Goal: Task Accomplishment & Management: Complete application form

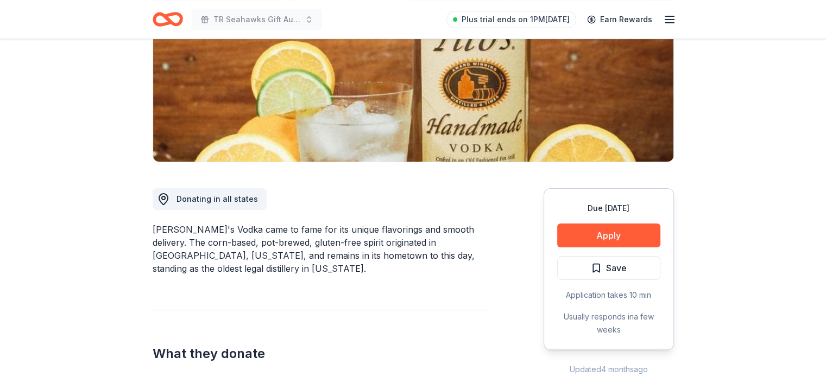
scroll to position [170, 0]
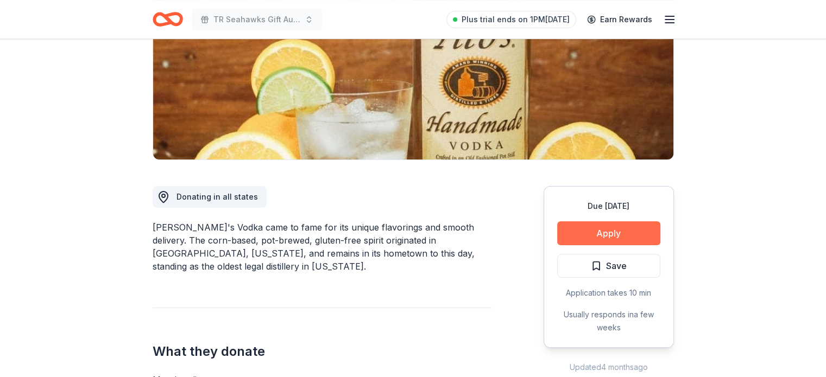
click at [628, 225] on button "Apply" at bounding box center [608, 234] width 103 height 24
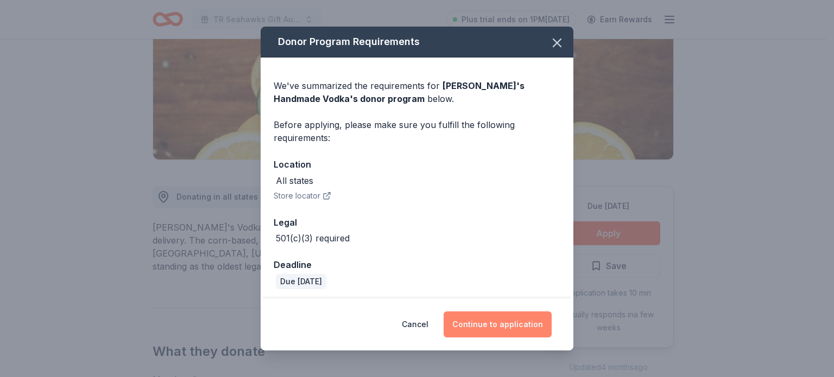
click at [502, 323] on button "Continue to application" at bounding box center [498, 325] width 108 height 26
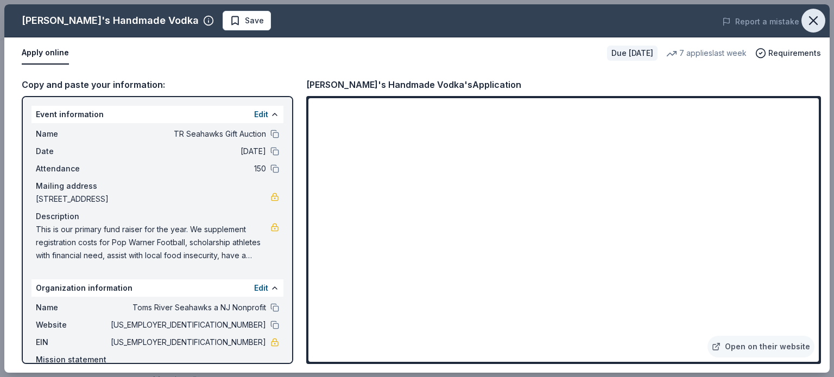
click at [814, 22] on icon "button" at bounding box center [813, 20] width 15 height 15
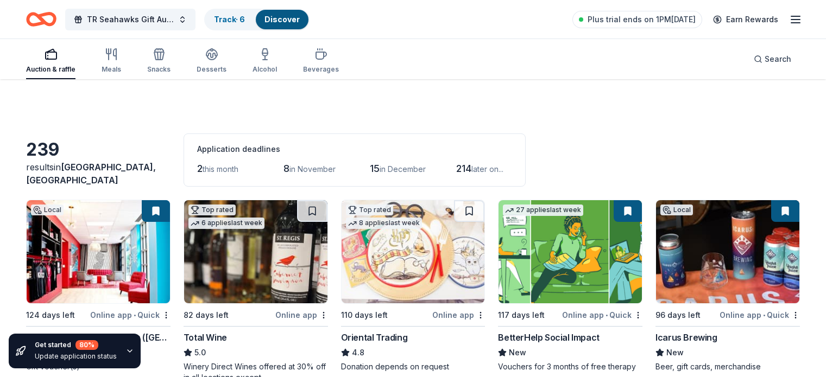
scroll to position [2216, 0]
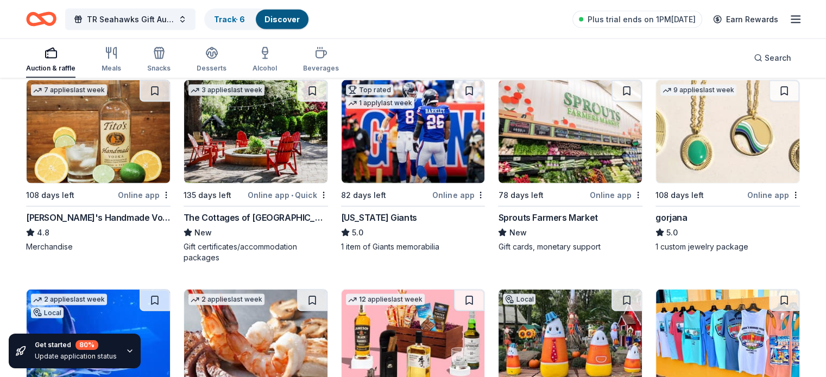
click at [747, 193] on div "Online app" at bounding box center [773, 195] width 53 height 14
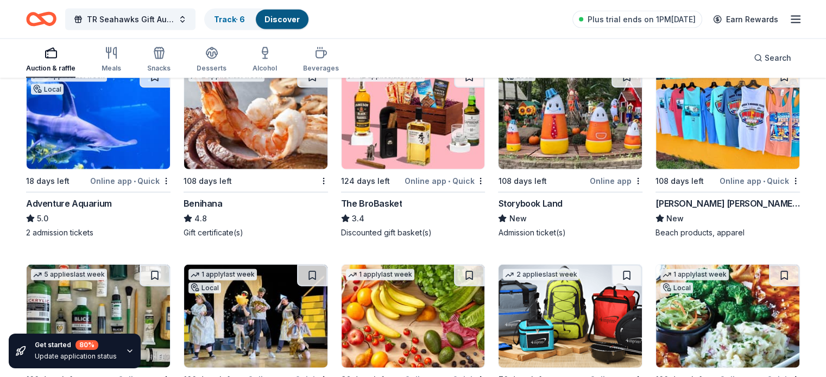
scroll to position [2455, 0]
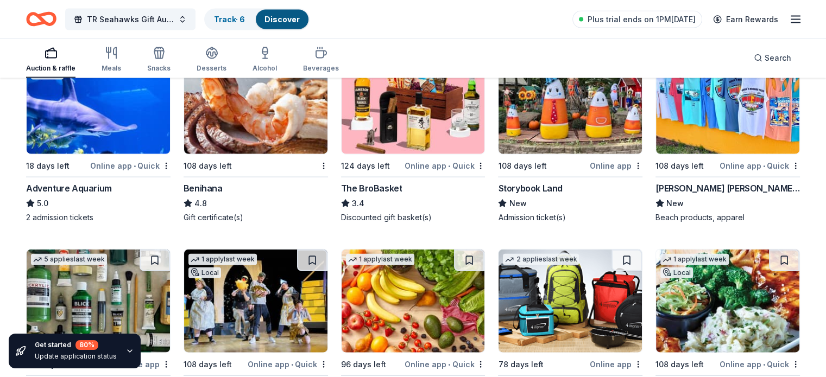
click at [130, 163] on div "Online app • Quick" at bounding box center [130, 166] width 80 height 14
click at [419, 164] on div "Online app • Quick" at bounding box center [445, 166] width 80 height 14
click at [600, 168] on div "Online app" at bounding box center [616, 166] width 53 height 14
click at [736, 165] on div "Online app • Quick" at bounding box center [760, 166] width 80 height 14
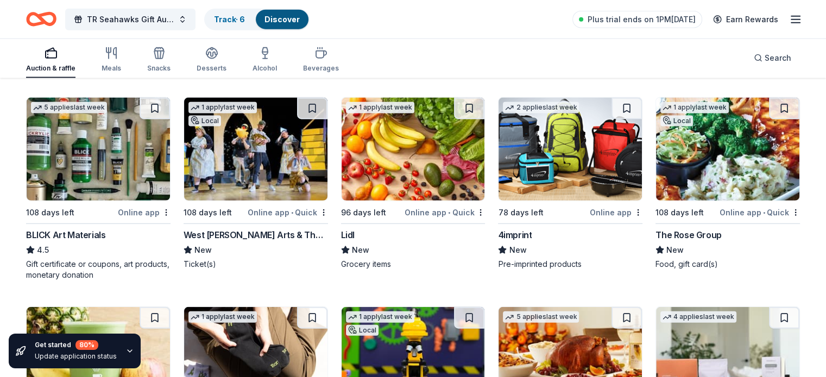
scroll to position [2646, 0]
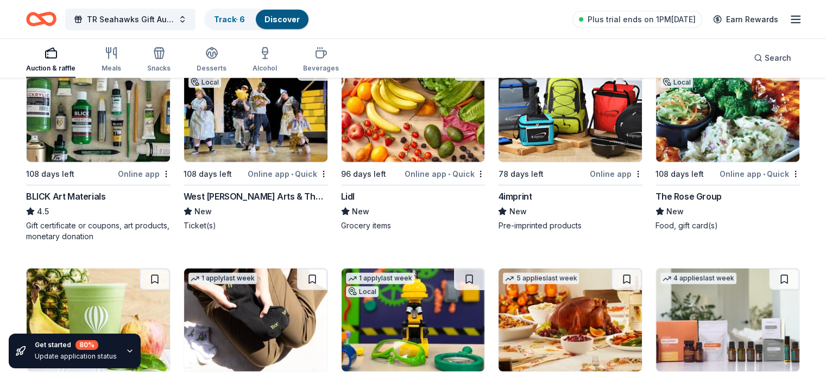
click at [143, 171] on div "Online app" at bounding box center [144, 174] width 53 height 14
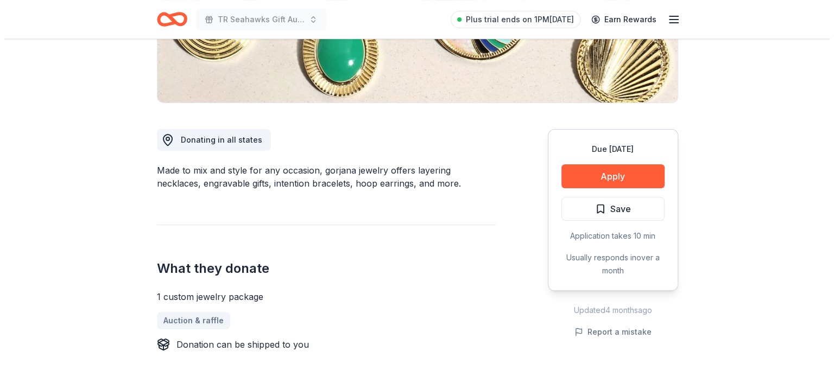
scroll to position [229, 0]
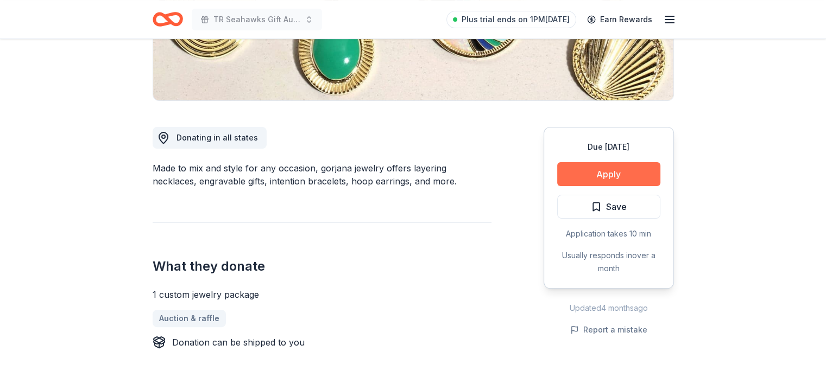
click at [571, 174] on button "Apply" at bounding box center [608, 174] width 103 height 24
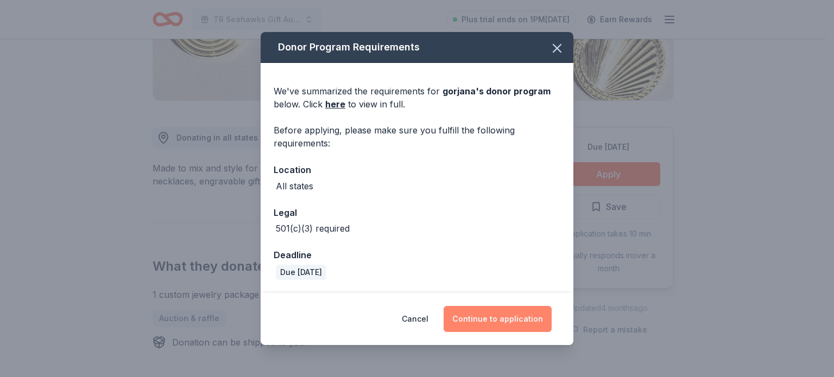
click at [490, 324] on button "Continue to application" at bounding box center [498, 319] width 108 height 26
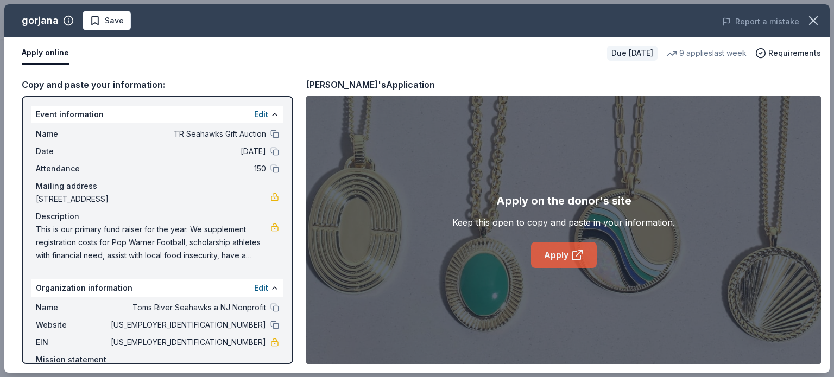
click at [550, 259] on link "Apply" at bounding box center [564, 255] width 66 height 26
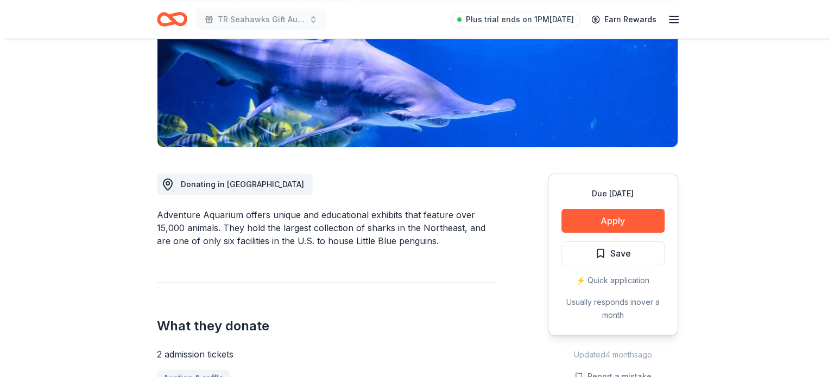
scroll to position [193, 0]
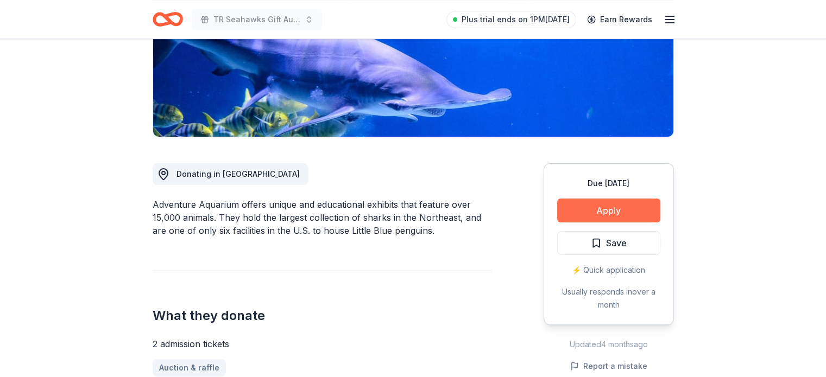
click at [625, 213] on button "Apply" at bounding box center [608, 211] width 103 height 24
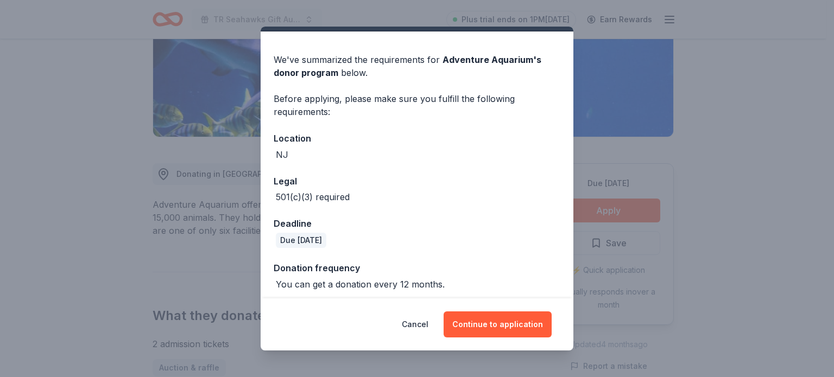
scroll to position [30, 0]
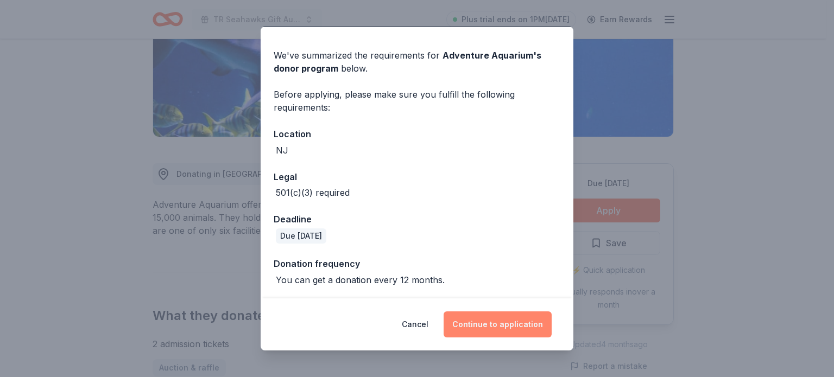
click at [500, 327] on button "Continue to application" at bounding box center [498, 325] width 108 height 26
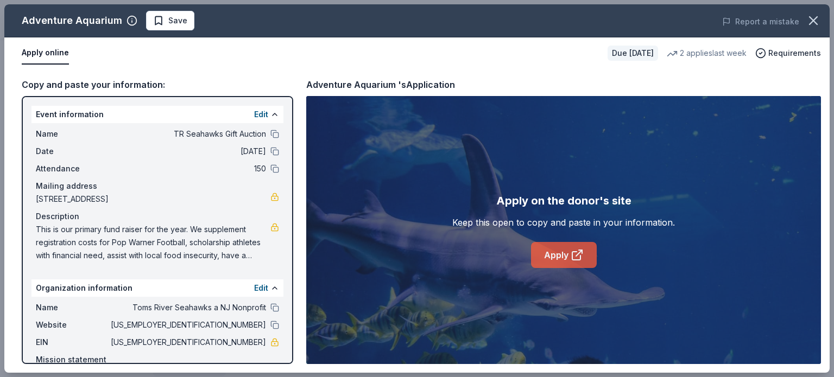
click at [552, 258] on link "Apply" at bounding box center [564, 255] width 66 height 26
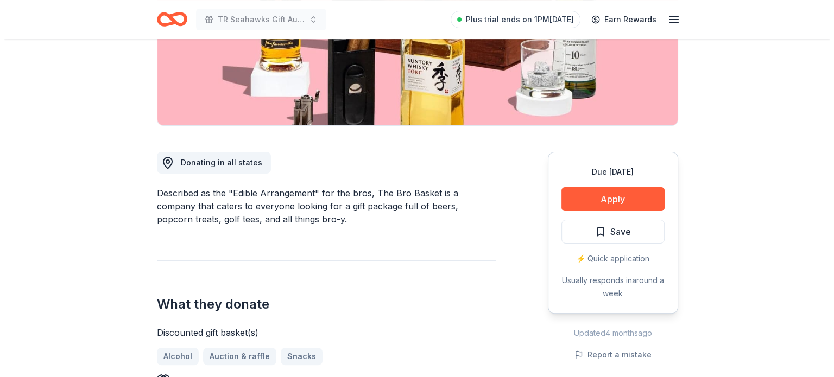
scroll to position [209, 0]
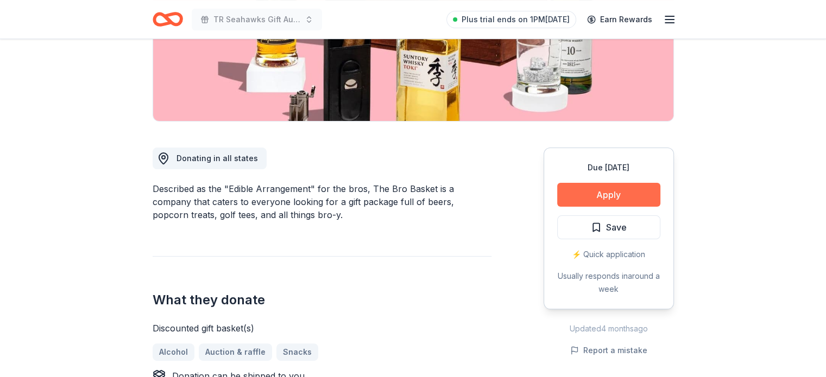
click at [608, 203] on button "Apply" at bounding box center [608, 195] width 103 height 24
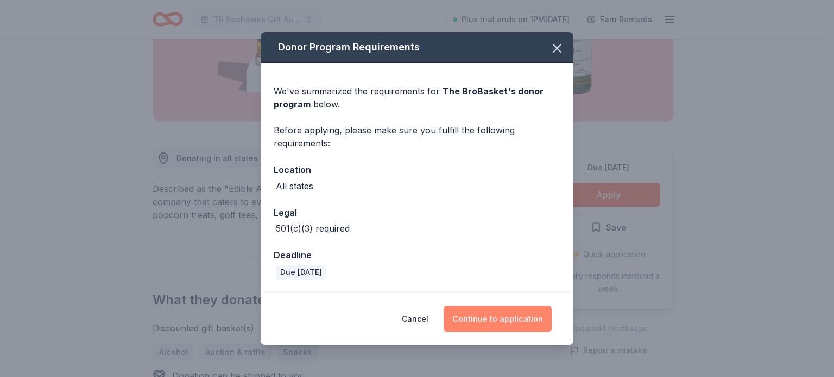
click at [512, 319] on button "Continue to application" at bounding box center [498, 319] width 108 height 26
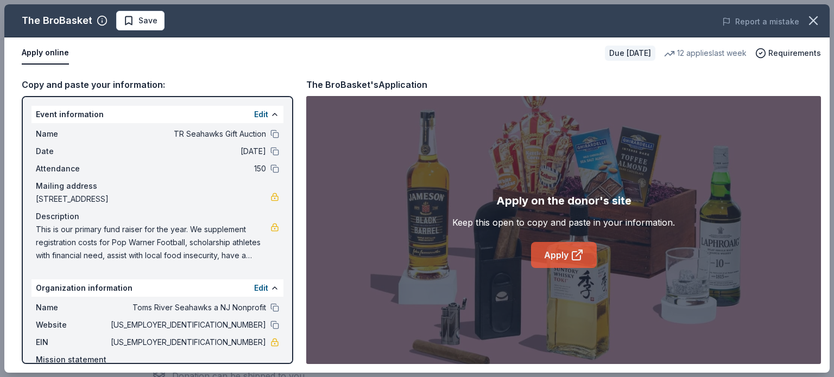
click at [548, 254] on link "Apply" at bounding box center [564, 255] width 66 height 26
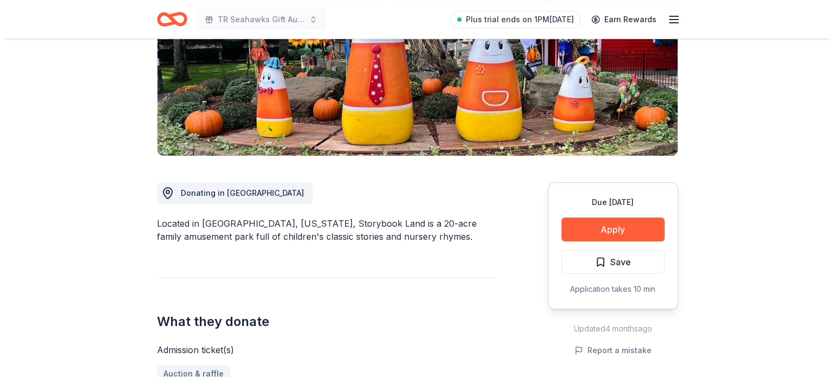
scroll to position [176, 0]
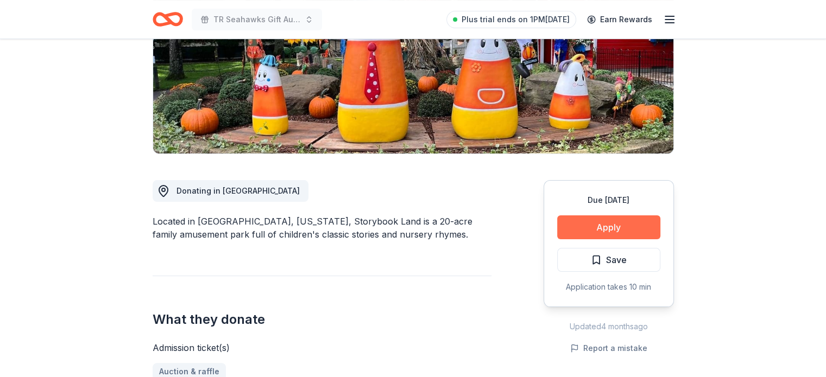
click at [608, 223] on button "Apply" at bounding box center [608, 228] width 103 height 24
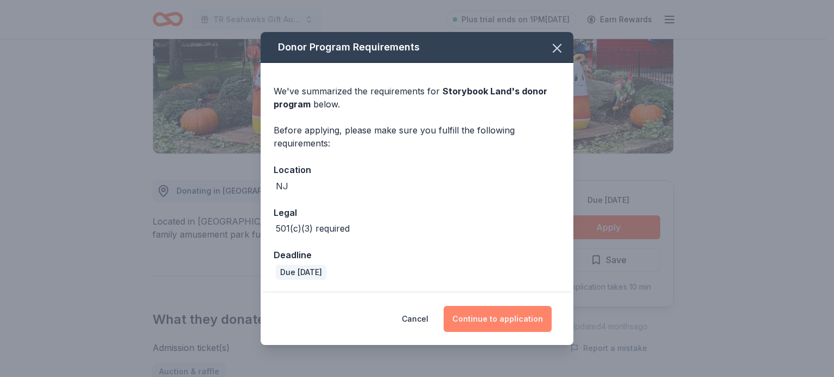
click at [502, 316] on button "Continue to application" at bounding box center [498, 319] width 108 height 26
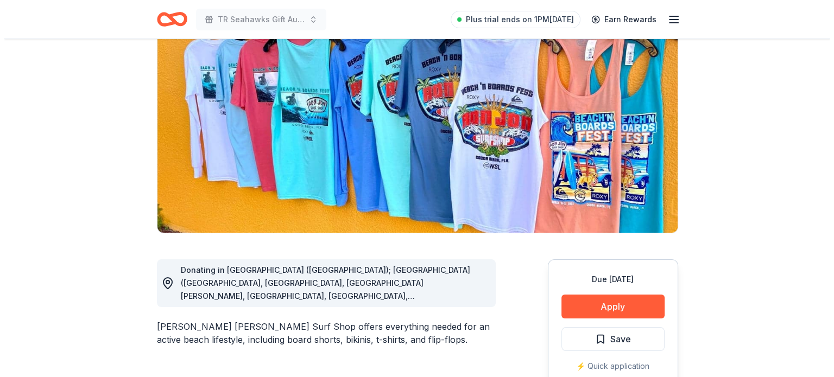
scroll to position [99, 0]
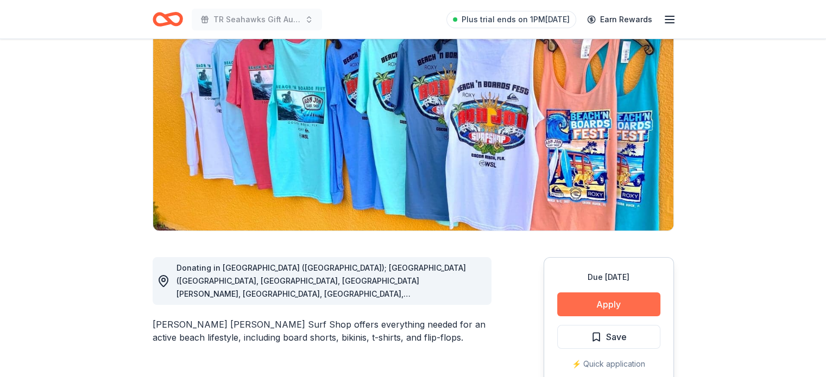
click at [608, 306] on button "Apply" at bounding box center [608, 305] width 103 height 24
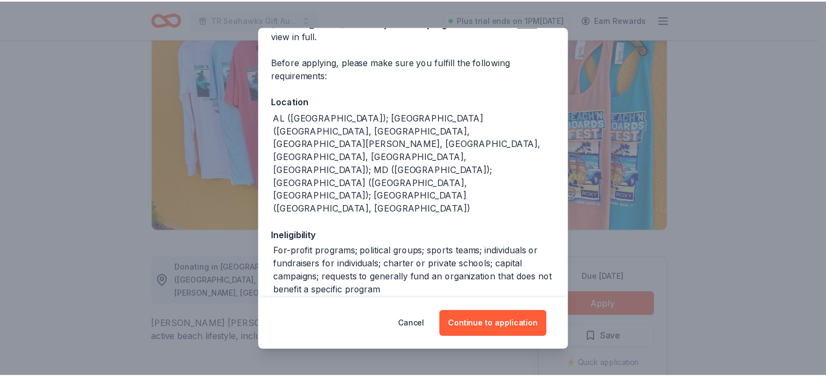
scroll to position [76, 0]
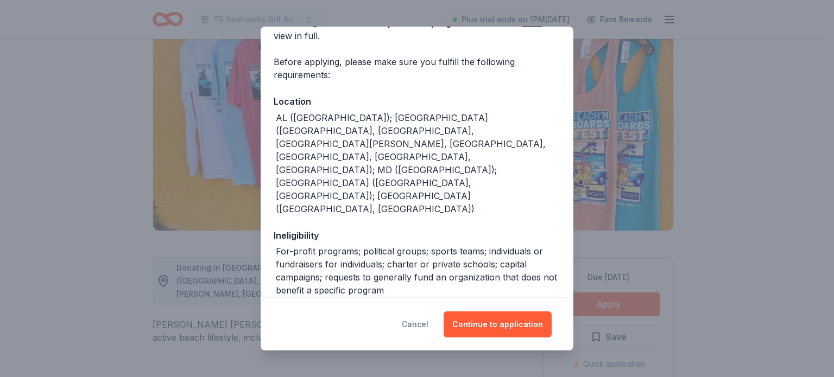
click at [410, 325] on button "Cancel" at bounding box center [415, 325] width 27 height 26
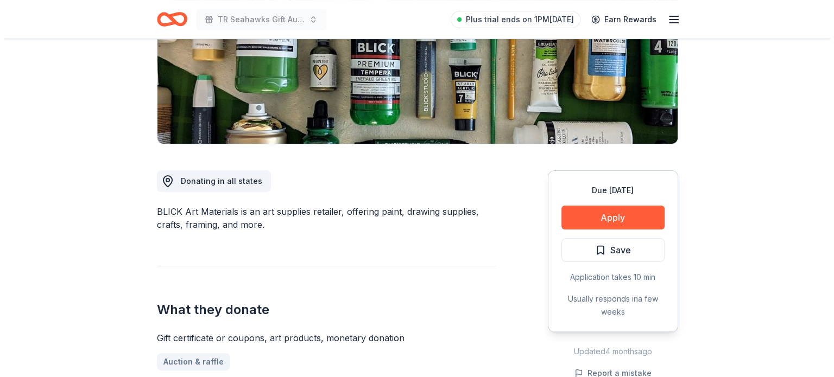
scroll to position [202, 0]
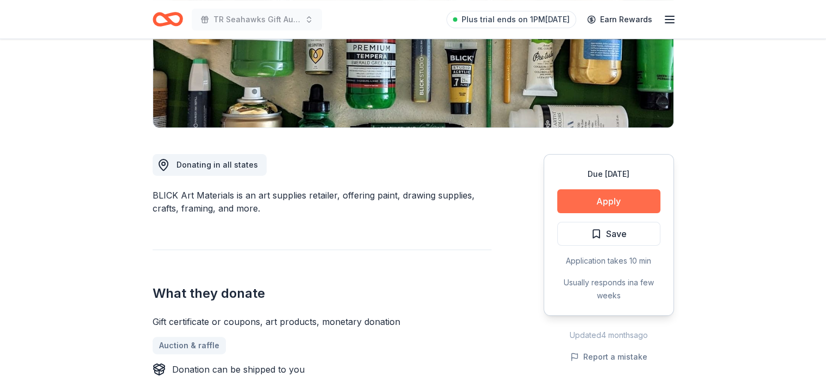
click at [587, 199] on button "Apply" at bounding box center [608, 202] width 103 height 24
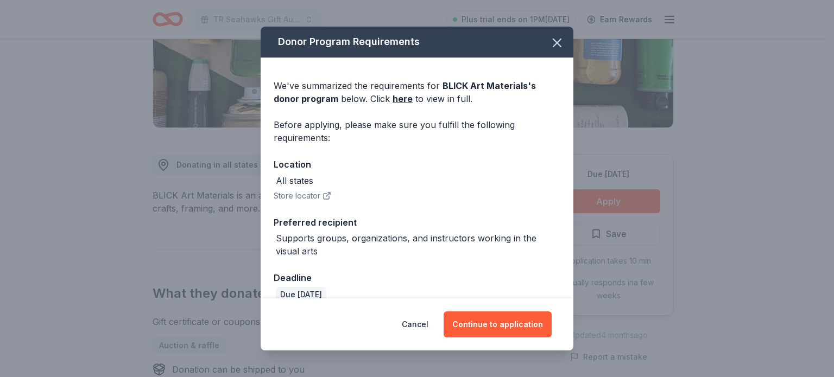
scroll to position [16, 0]
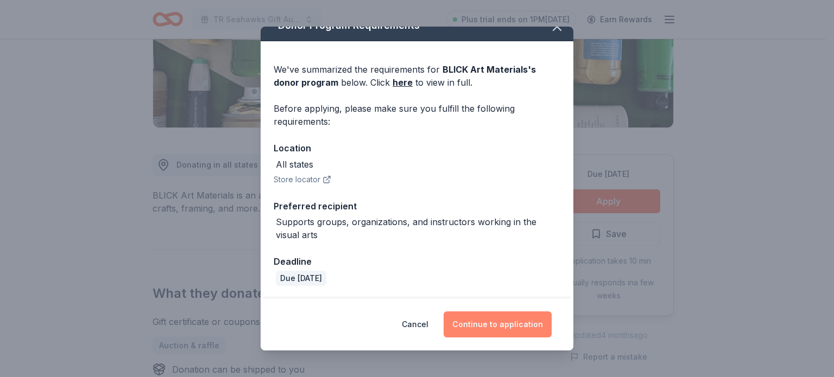
click at [505, 324] on button "Continue to application" at bounding box center [498, 325] width 108 height 26
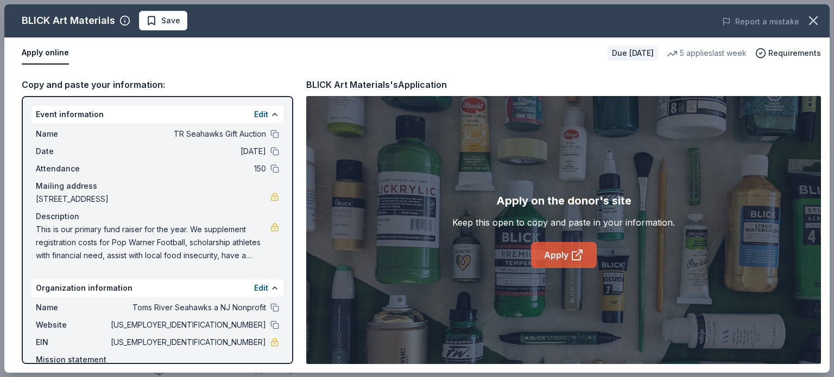
click at [558, 261] on link "Apply" at bounding box center [564, 255] width 66 height 26
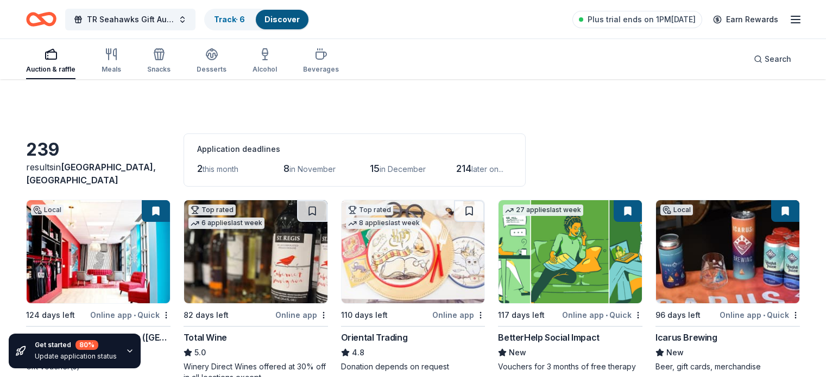
scroll to position [2646, 0]
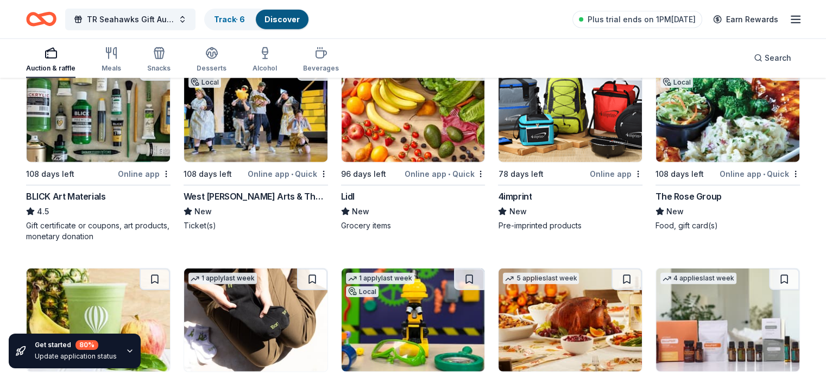
click at [773, 205] on div "New" at bounding box center [728, 211] width 144 height 13
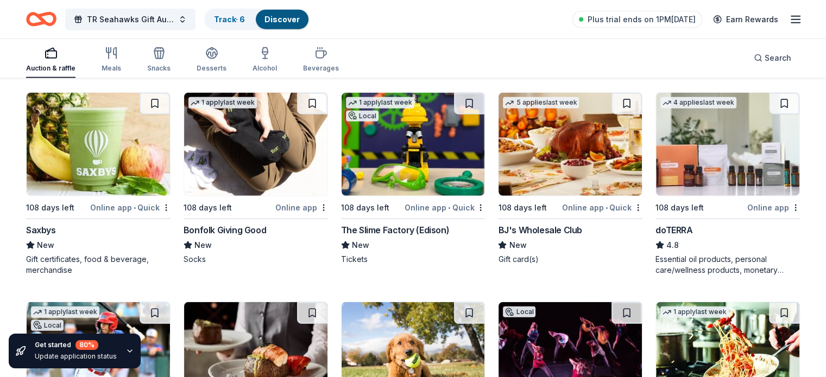
scroll to position [2835, 0]
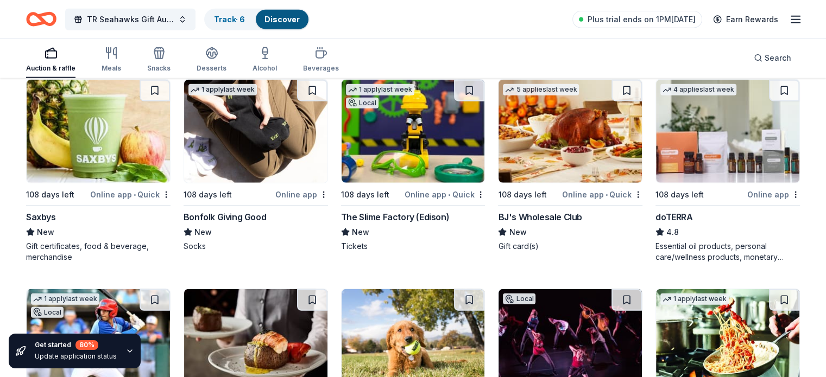
click at [432, 192] on div "Online app • Quick" at bounding box center [445, 195] width 80 height 14
click at [747, 191] on div "Online app" at bounding box center [773, 195] width 53 height 14
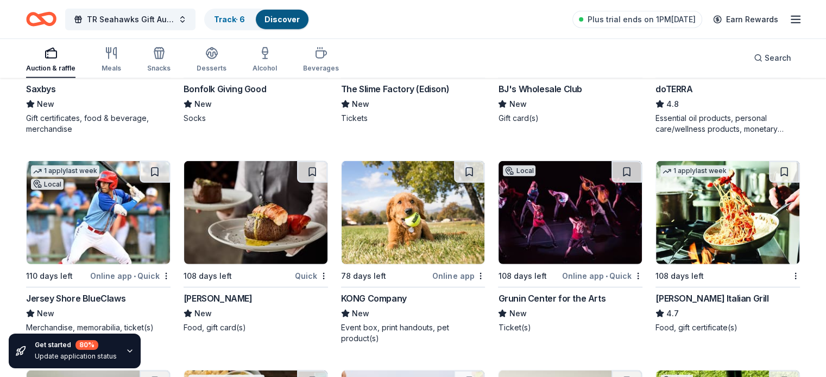
scroll to position [2976, 0]
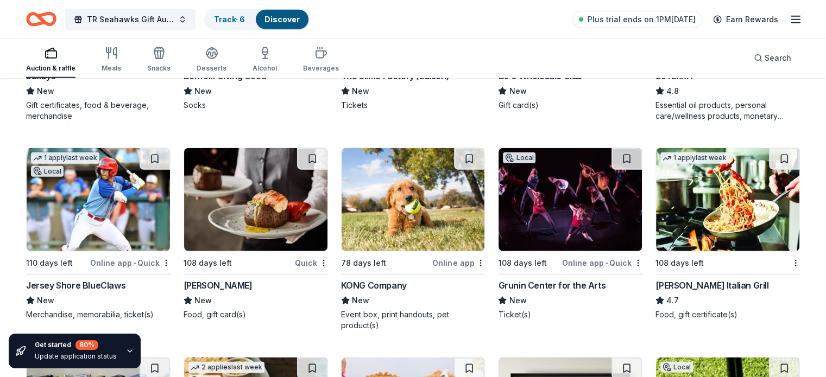
click at [444, 260] on div "Online app" at bounding box center [458, 263] width 53 height 14
click at [709, 283] on div "Carrabba's Italian Grill" at bounding box center [712, 285] width 113 height 13
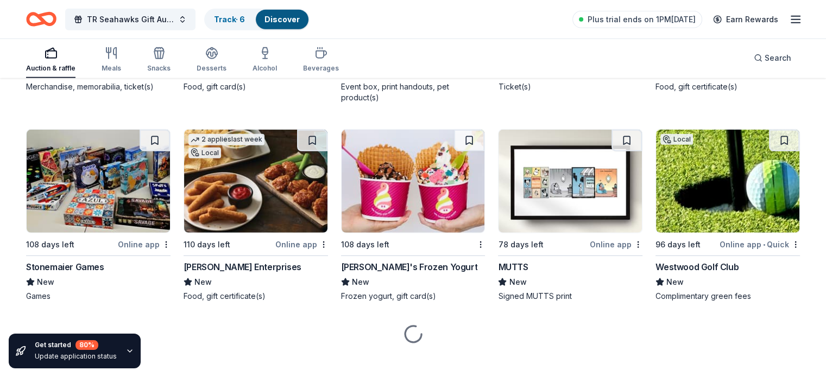
scroll to position [3213, 0]
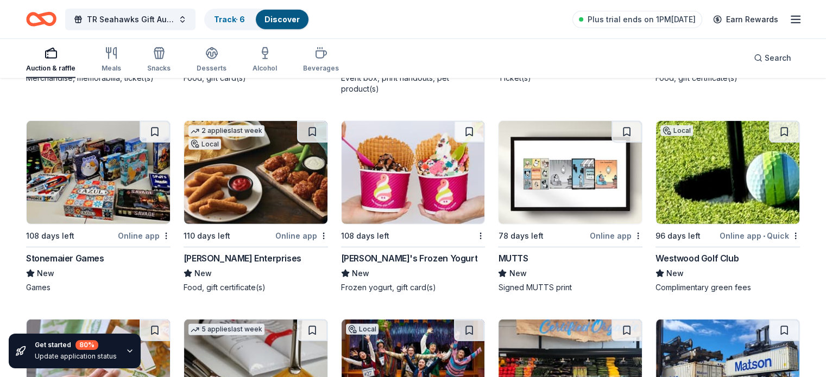
click at [140, 234] on div "Online app" at bounding box center [144, 236] width 53 height 14
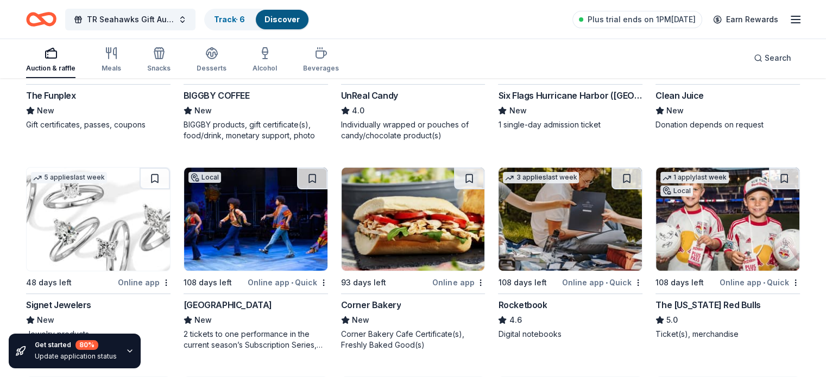
scroll to position [4460, 0]
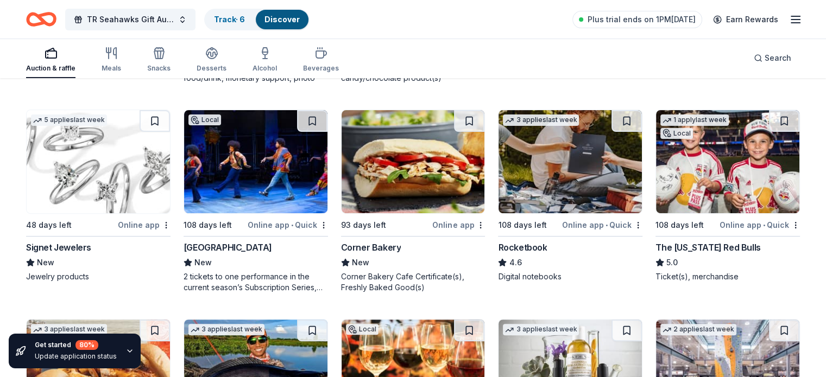
click at [148, 218] on div "Online app" at bounding box center [144, 225] width 53 height 14
click at [730, 219] on div "Online app • Quick" at bounding box center [760, 225] width 80 height 14
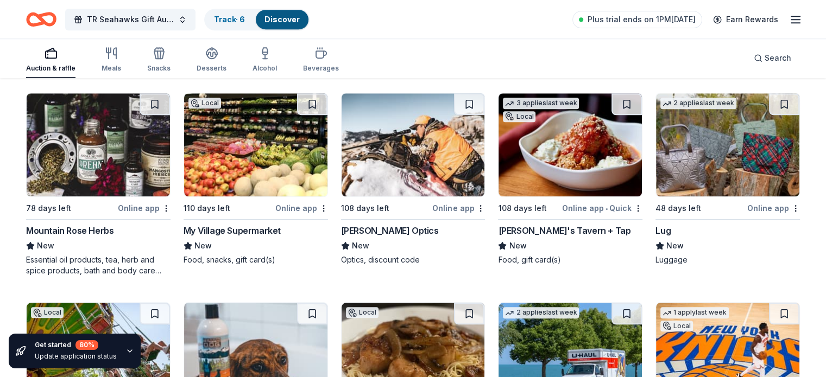
scroll to position [5102, 0]
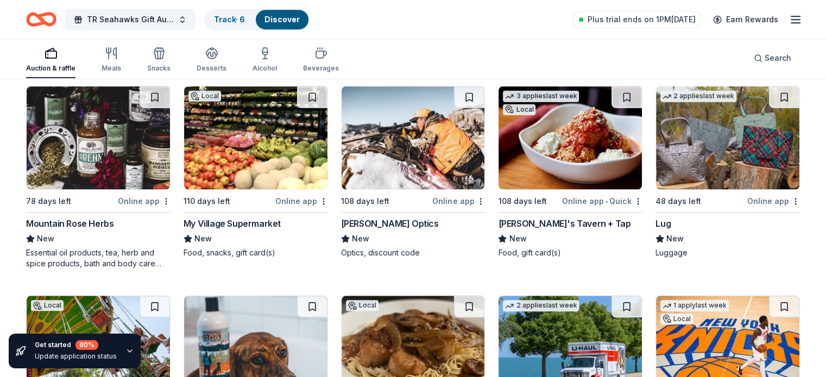
click at [571, 194] on div "Online app • Quick" at bounding box center [602, 201] width 80 height 14
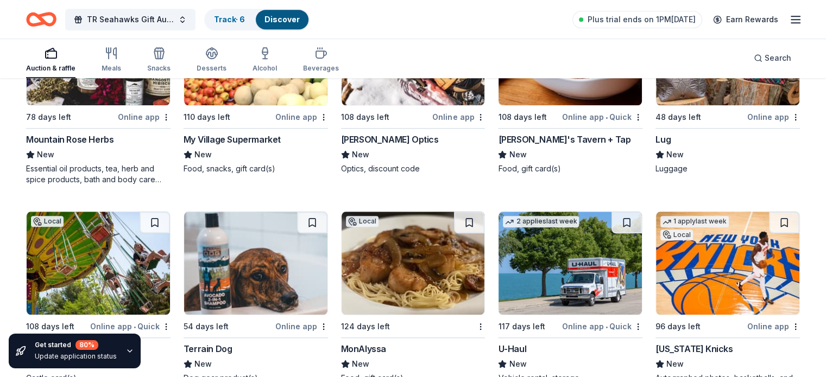
scroll to position [5242, 0]
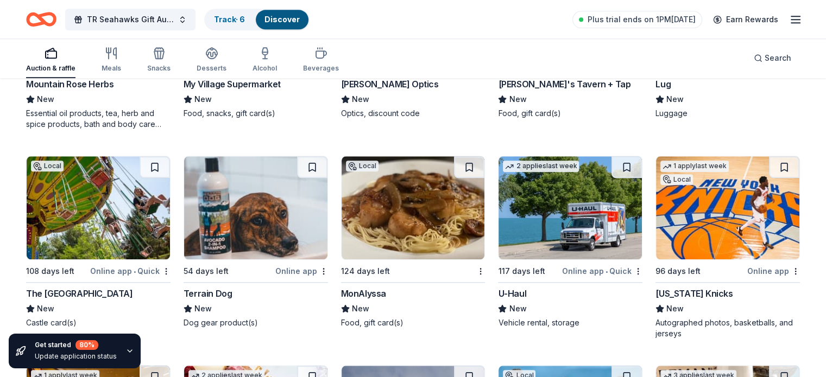
click at [747, 267] on div "Online app" at bounding box center [773, 271] width 53 height 14
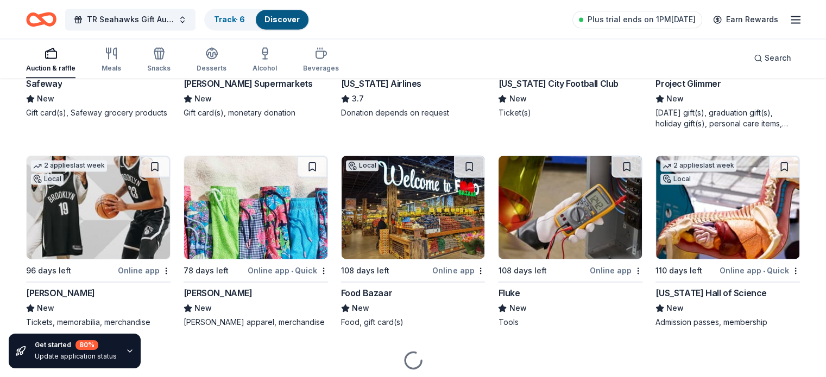
scroll to position [5695, 0]
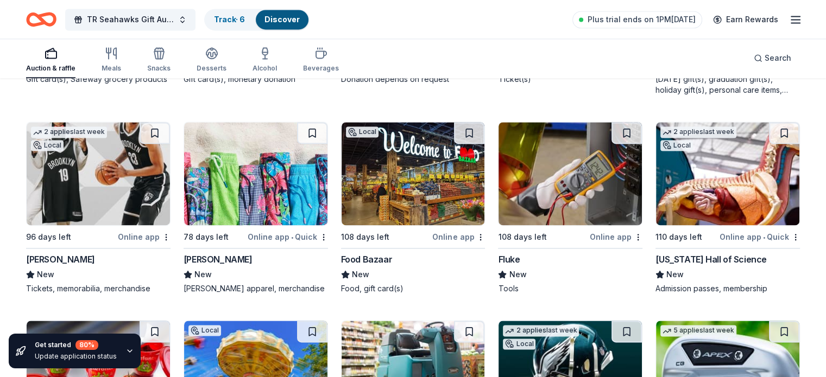
click at [146, 233] on div "Online app" at bounding box center [144, 237] width 53 height 14
click at [733, 235] on div "Online app • Quick" at bounding box center [760, 237] width 80 height 14
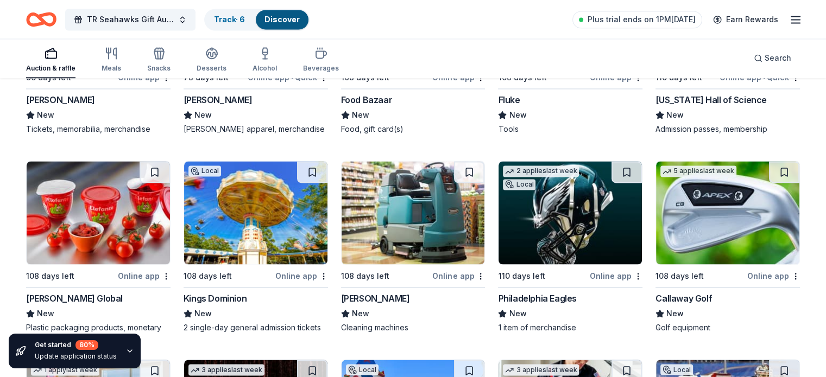
scroll to position [5863, 0]
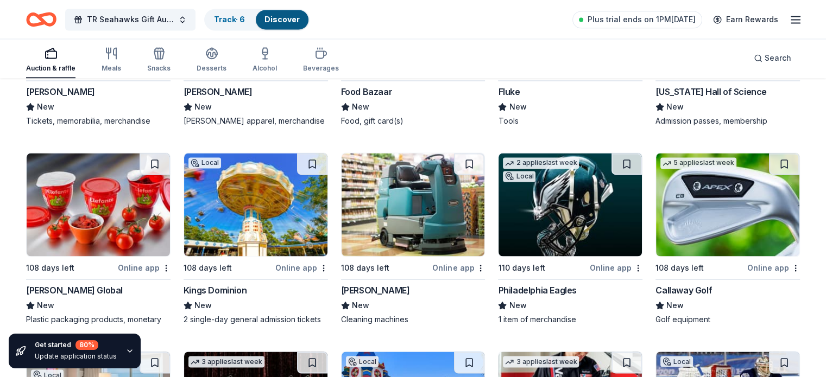
click at [748, 261] on div "Online app" at bounding box center [773, 268] width 53 height 14
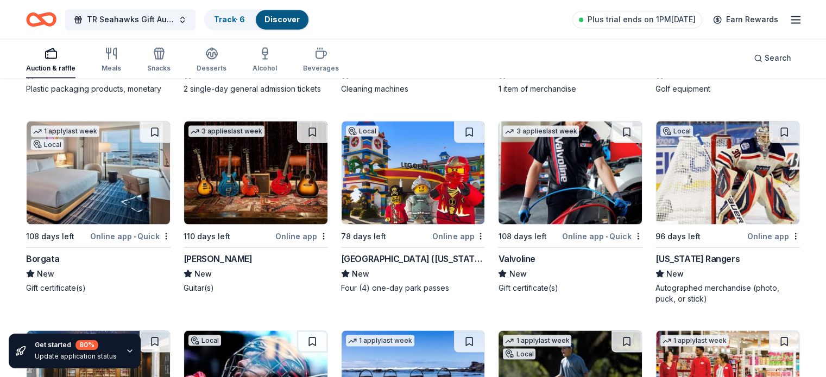
scroll to position [6119, 0]
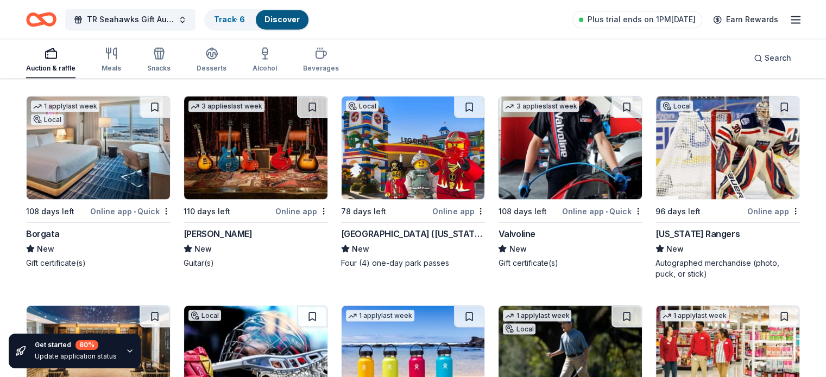
click at [137, 218] on div "Online app • Quick" at bounding box center [130, 211] width 80 height 14
click at [437, 218] on div "Online app" at bounding box center [458, 211] width 53 height 14
click at [747, 218] on div "Online app" at bounding box center [773, 211] width 53 height 14
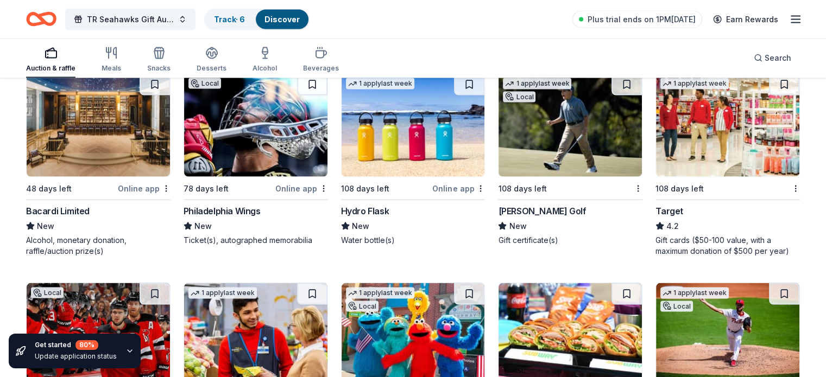
scroll to position [6358, 0]
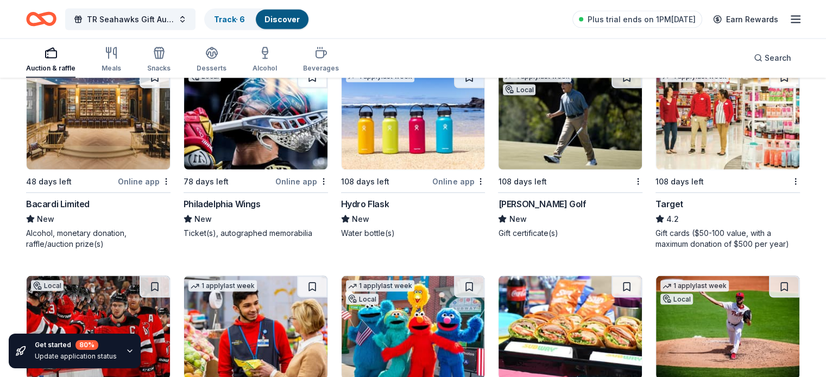
click at [295, 188] on div "Online app" at bounding box center [301, 182] width 53 height 14
click at [445, 186] on div "Online app" at bounding box center [458, 182] width 53 height 14
click at [579, 159] on img at bounding box center [570, 118] width 143 height 103
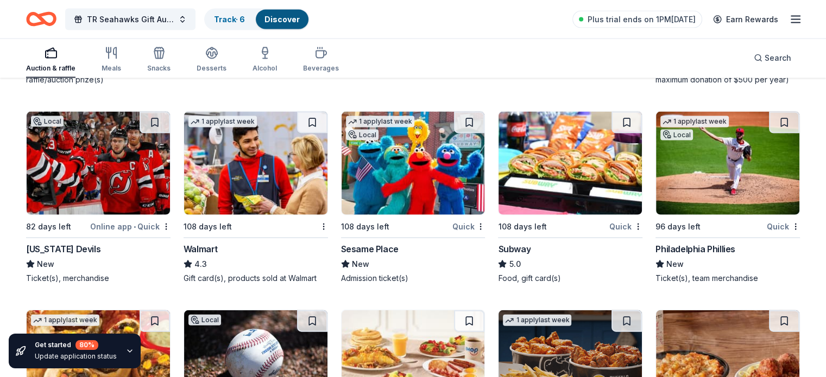
click at [459, 234] on div "Quick" at bounding box center [468, 227] width 33 height 14
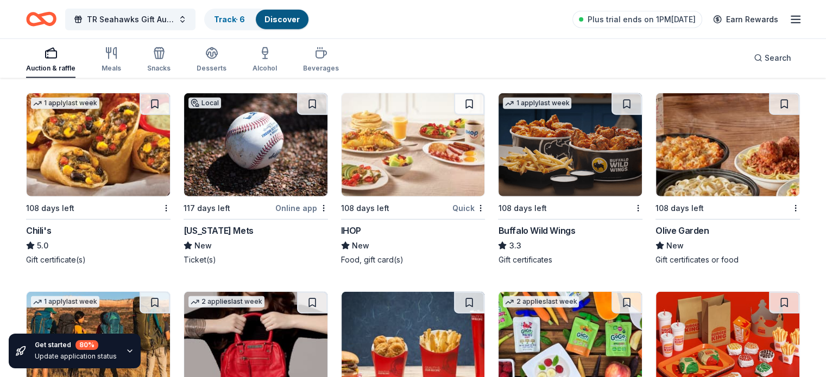
scroll to position [6747, 0]
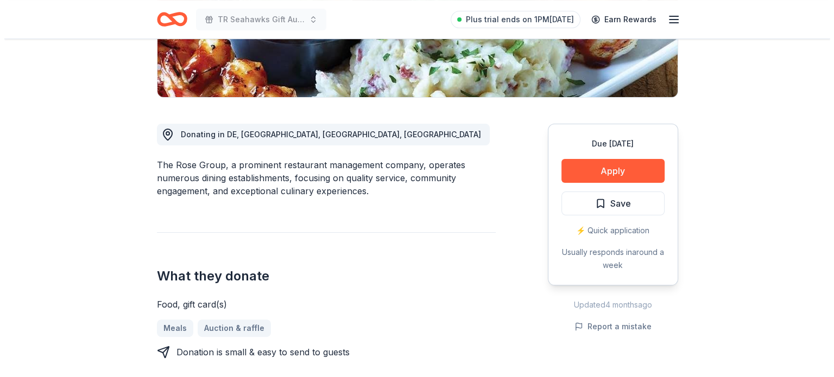
scroll to position [241, 0]
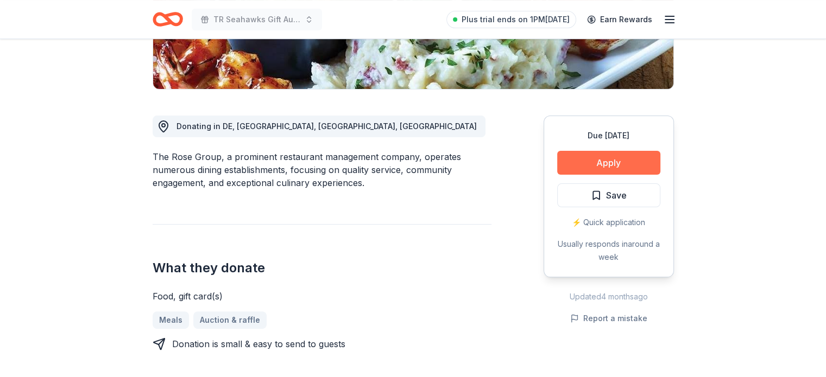
click at [573, 163] on button "Apply" at bounding box center [608, 163] width 103 height 24
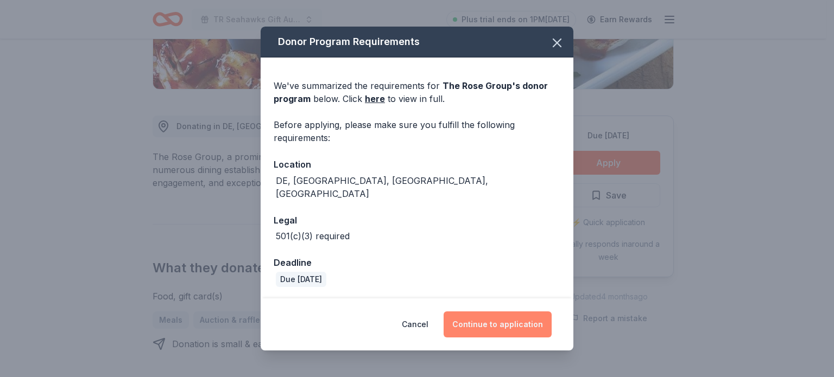
click at [477, 320] on button "Continue to application" at bounding box center [498, 325] width 108 height 26
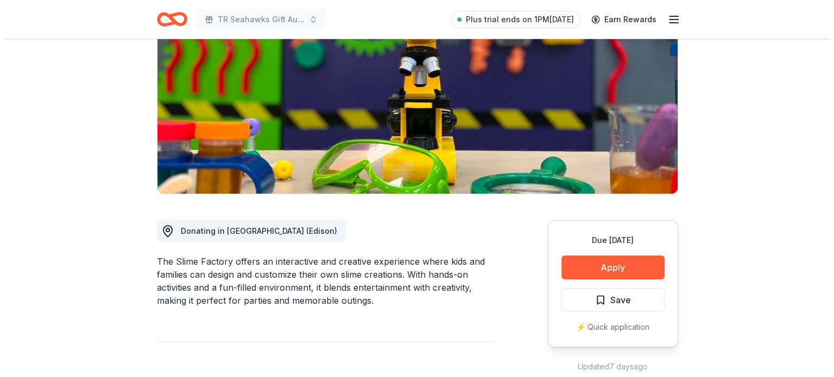
scroll to position [193, 0]
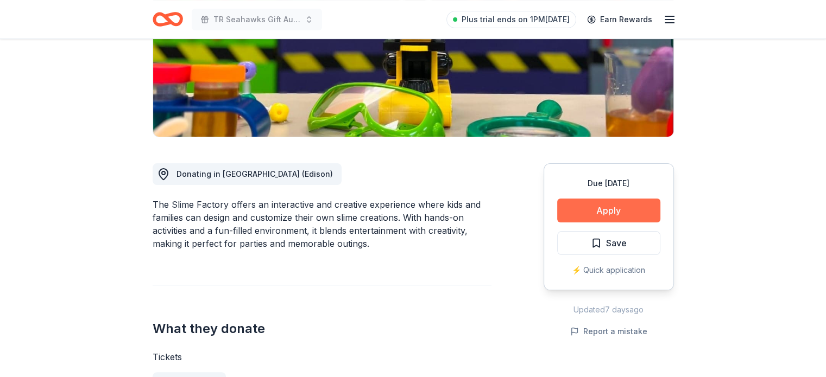
click at [601, 200] on button "Apply" at bounding box center [608, 211] width 103 height 24
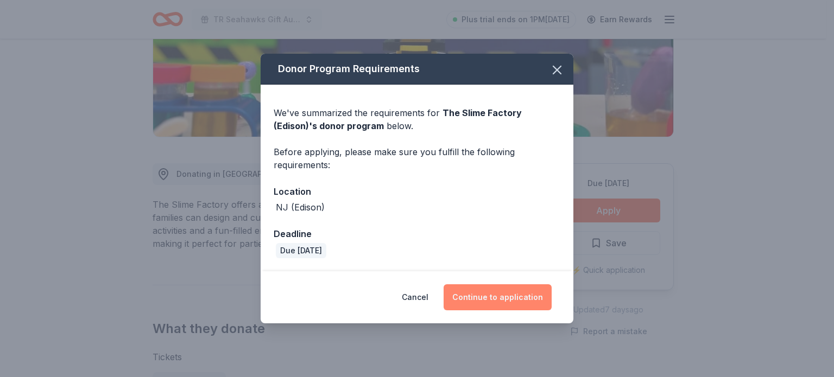
click at [504, 296] on button "Continue to application" at bounding box center [498, 298] width 108 height 26
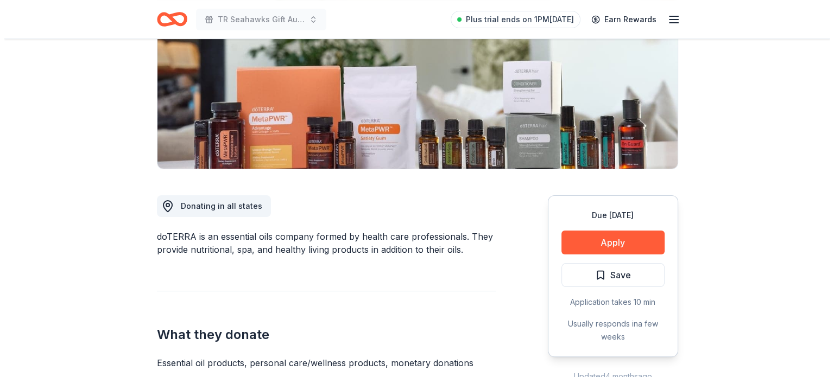
scroll to position [173, 0]
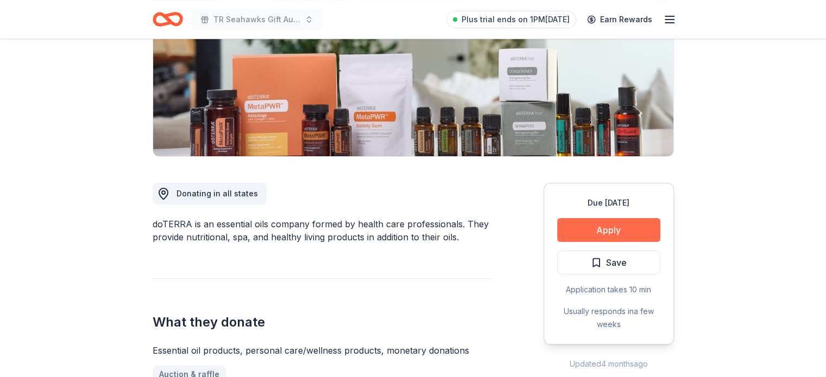
click at [587, 229] on button "Apply" at bounding box center [608, 230] width 103 height 24
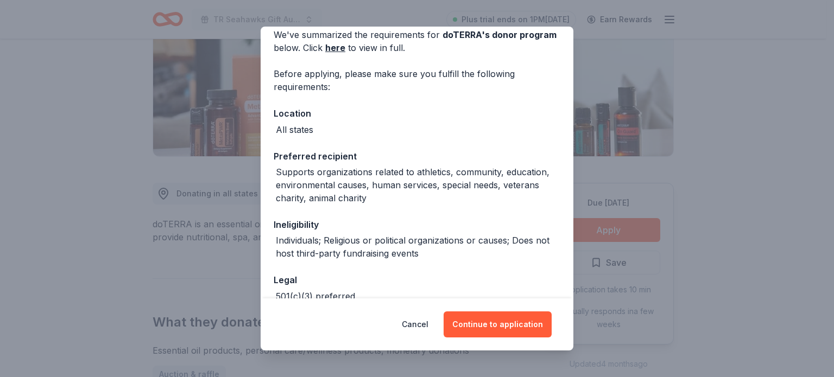
scroll to position [52, 0]
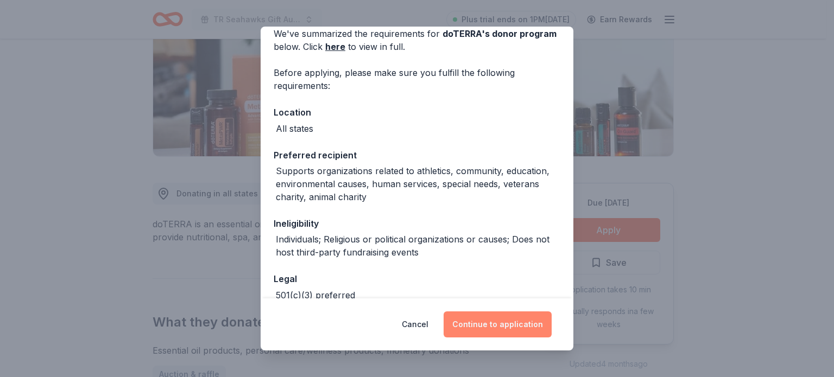
click at [480, 321] on button "Continue to application" at bounding box center [498, 325] width 108 height 26
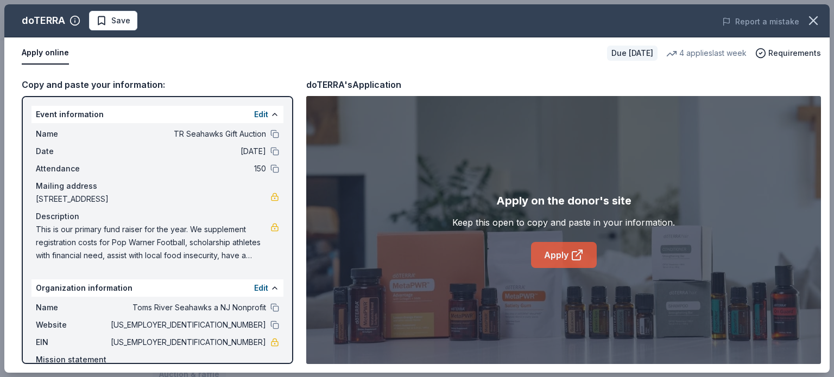
click at [540, 261] on link "Apply" at bounding box center [564, 255] width 66 height 26
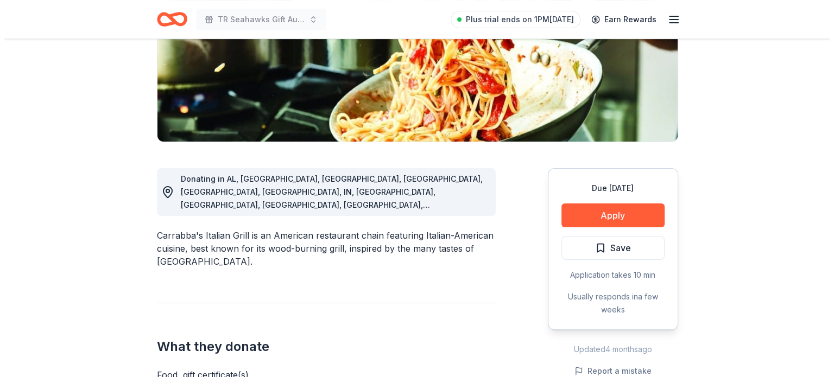
scroll to position [192, 0]
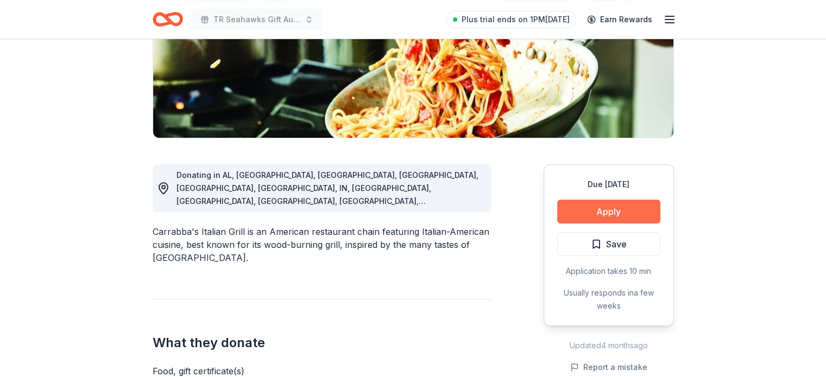
click at [575, 209] on button "Apply" at bounding box center [608, 212] width 103 height 24
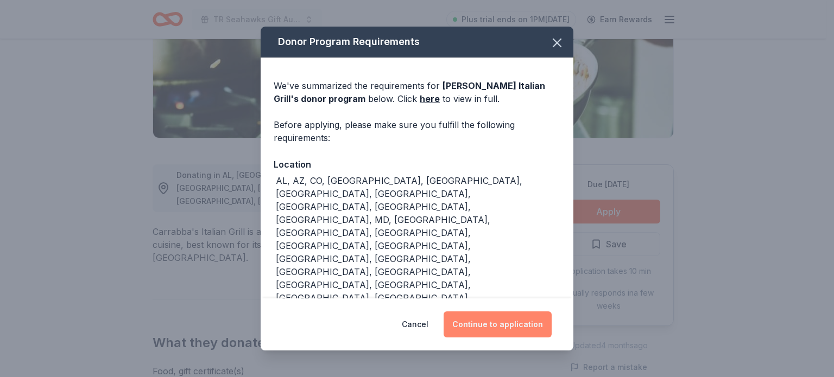
click at [524, 312] on button "Continue to application" at bounding box center [498, 325] width 108 height 26
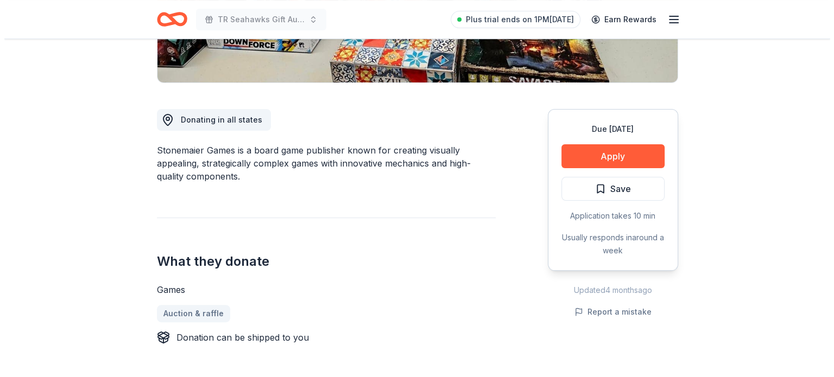
scroll to position [255, 0]
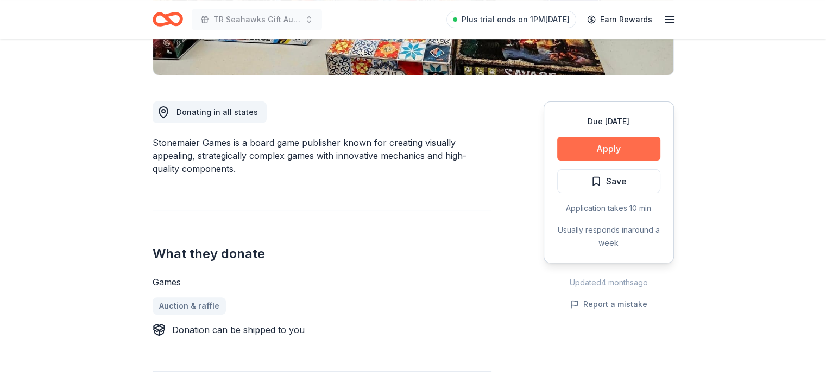
click at [591, 152] on button "Apply" at bounding box center [608, 149] width 103 height 24
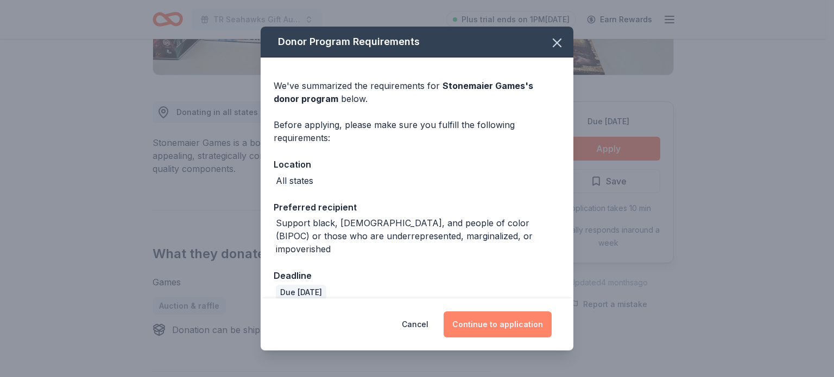
click at [485, 325] on button "Continue to application" at bounding box center [498, 325] width 108 height 26
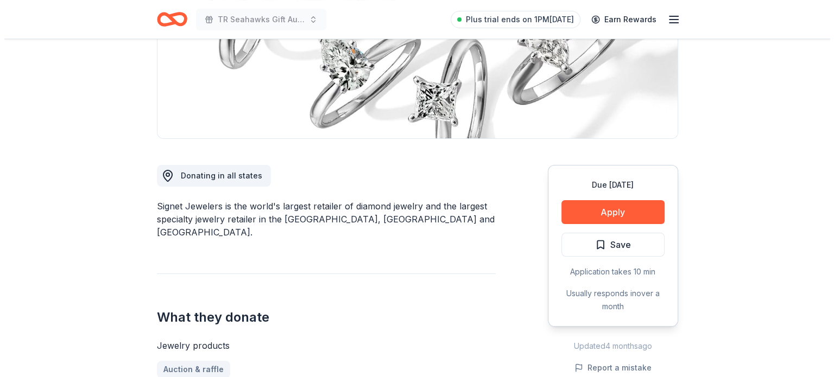
scroll to position [229, 0]
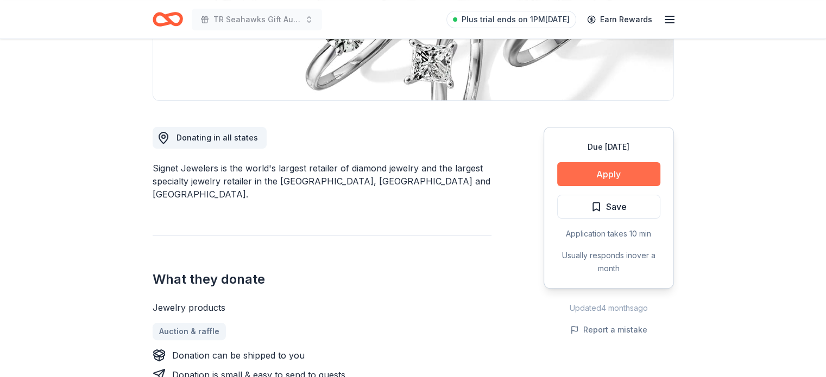
click at [590, 180] on button "Apply" at bounding box center [608, 174] width 103 height 24
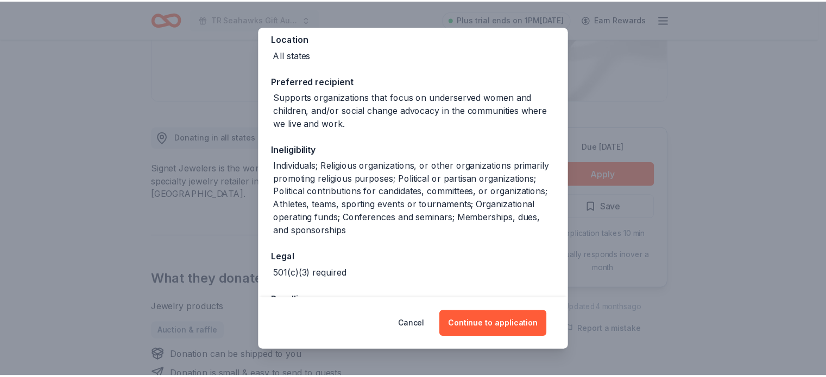
scroll to position [128, 0]
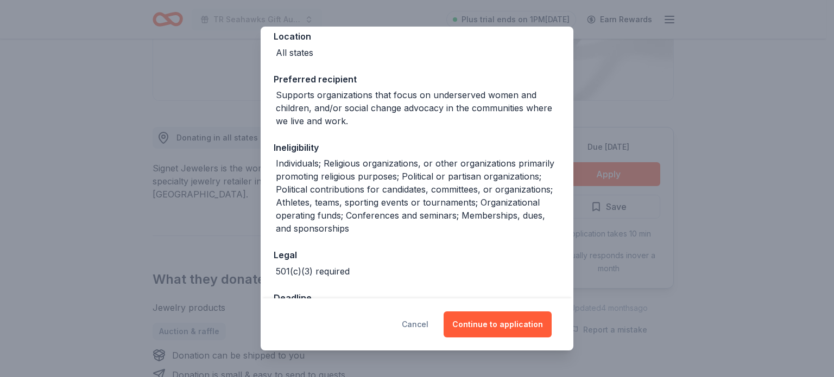
click at [415, 319] on button "Cancel" at bounding box center [415, 325] width 27 height 26
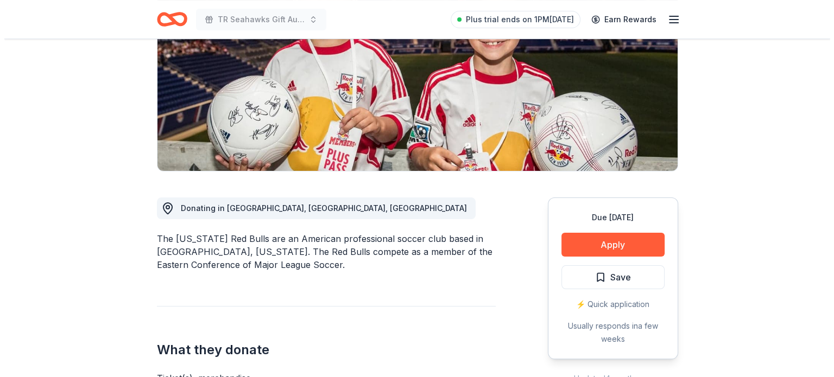
scroll to position [165, 0]
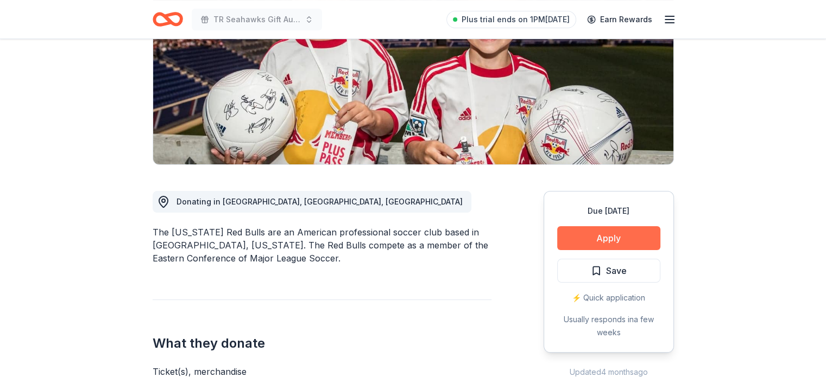
click at [620, 236] on button "Apply" at bounding box center [608, 238] width 103 height 24
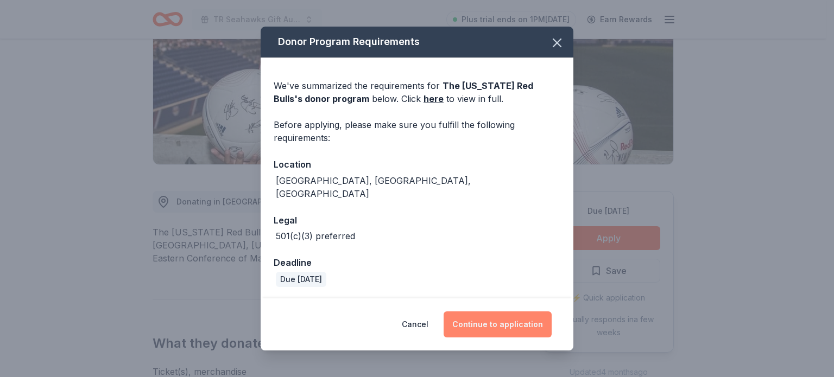
click at [516, 320] on button "Continue to application" at bounding box center [498, 325] width 108 height 26
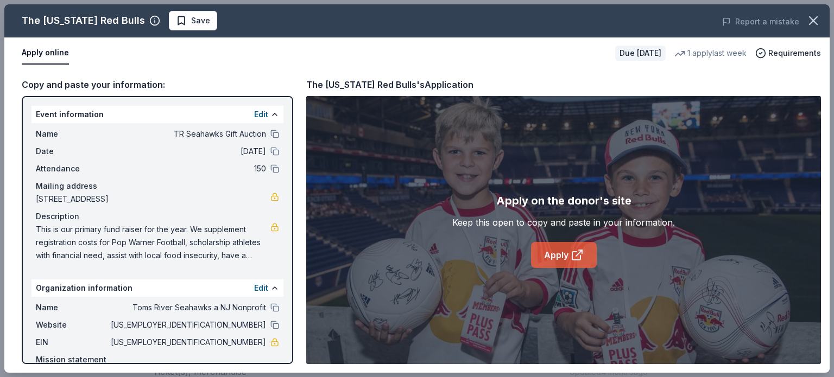
click at [550, 263] on link "Apply" at bounding box center [564, 255] width 66 height 26
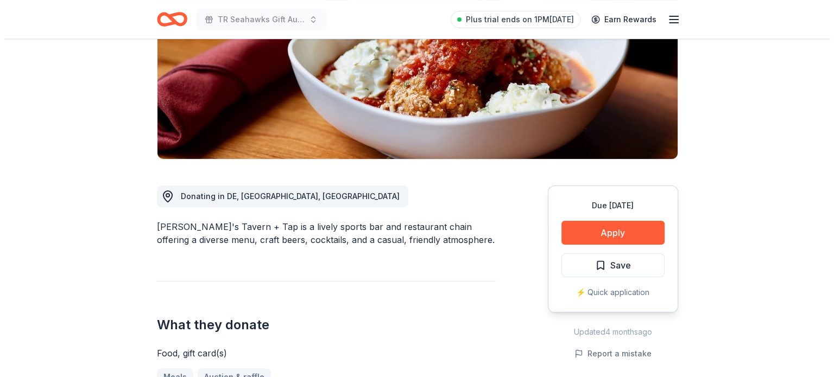
scroll to position [165, 0]
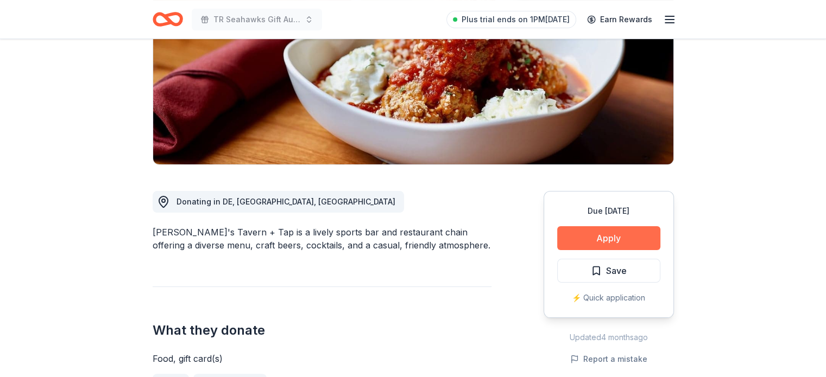
click at [608, 230] on button "Apply" at bounding box center [608, 238] width 103 height 24
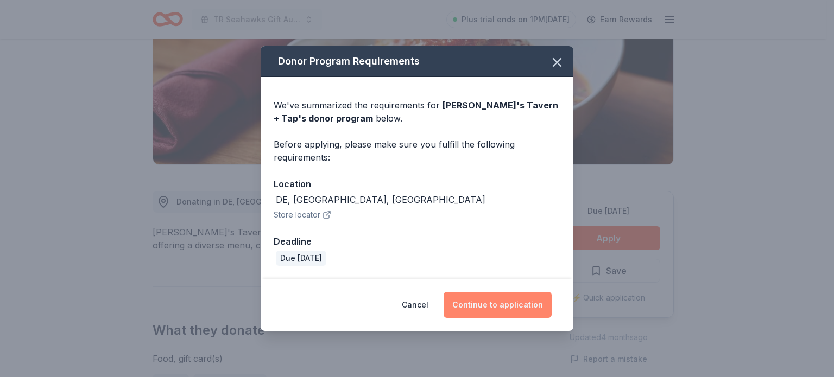
click at [506, 309] on button "Continue to application" at bounding box center [498, 305] width 108 height 26
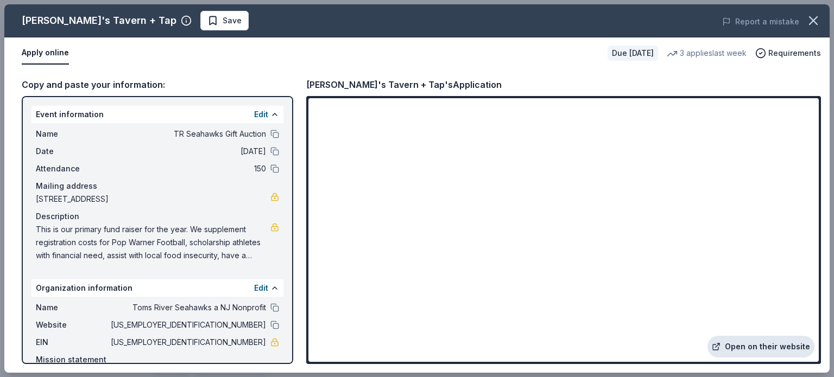
click at [741, 344] on link "Open on their website" at bounding box center [761, 347] width 107 height 22
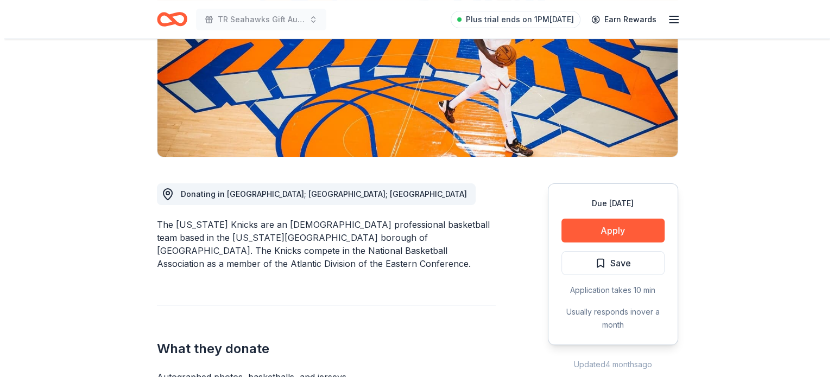
scroll to position [179, 0]
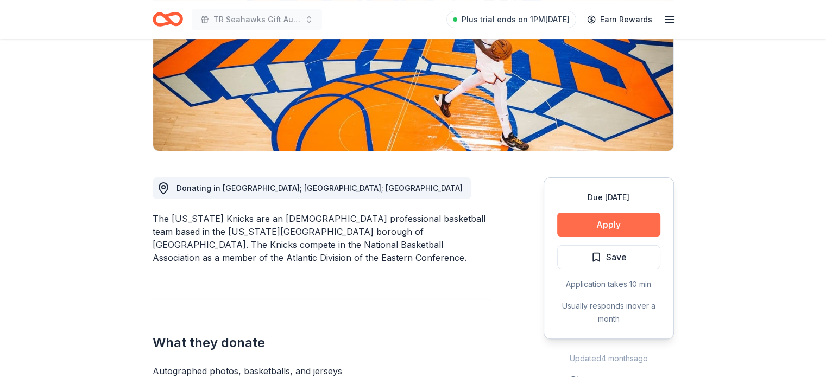
click at [587, 221] on button "Apply" at bounding box center [608, 225] width 103 height 24
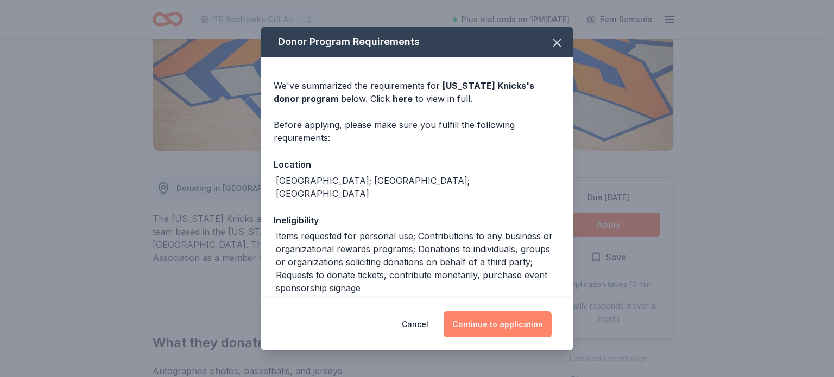
click at [504, 325] on button "Continue to application" at bounding box center [498, 325] width 108 height 26
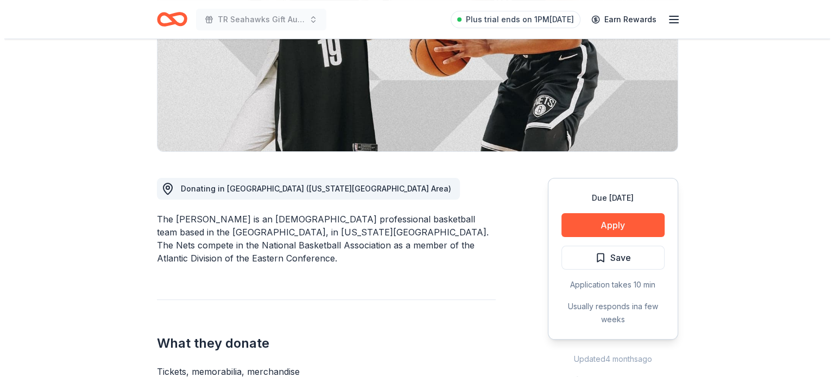
scroll to position [191, 0]
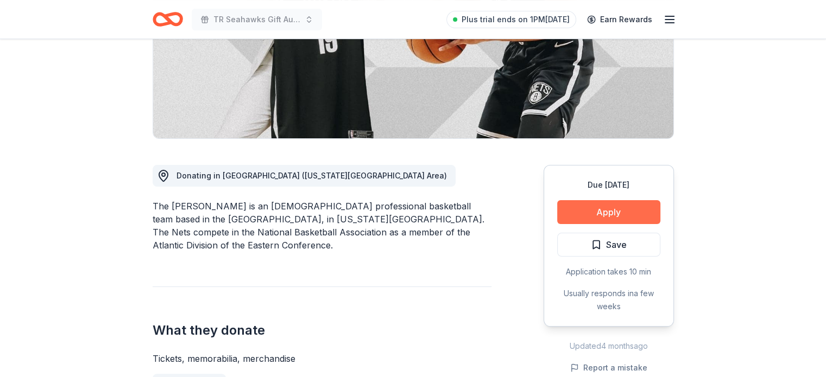
click at [602, 208] on button "Apply" at bounding box center [608, 212] width 103 height 24
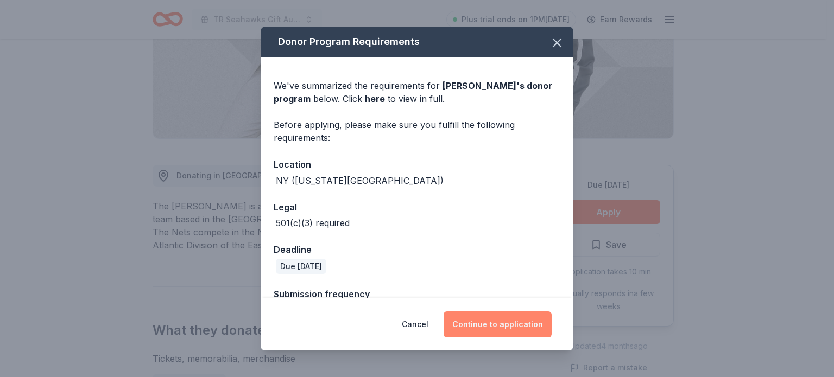
click at [481, 322] on button "Continue to application" at bounding box center [498, 325] width 108 height 26
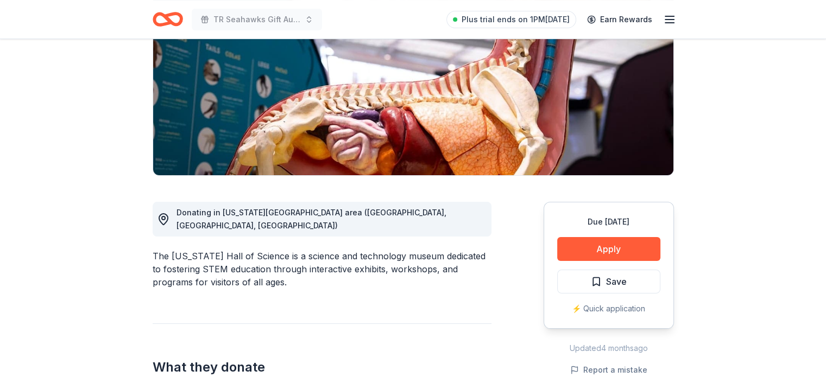
scroll to position [160, 0]
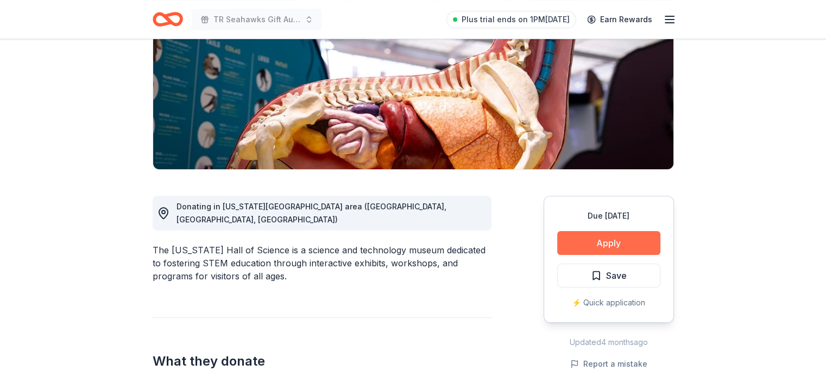
click at [599, 239] on button "Apply" at bounding box center [608, 243] width 103 height 24
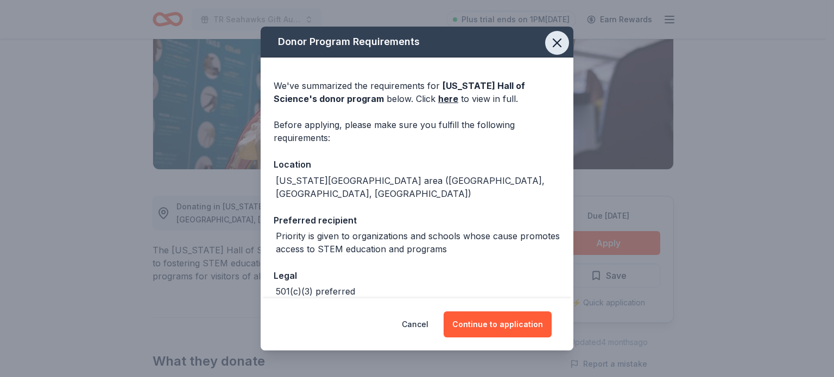
click at [550, 45] on icon "button" at bounding box center [557, 42] width 15 height 15
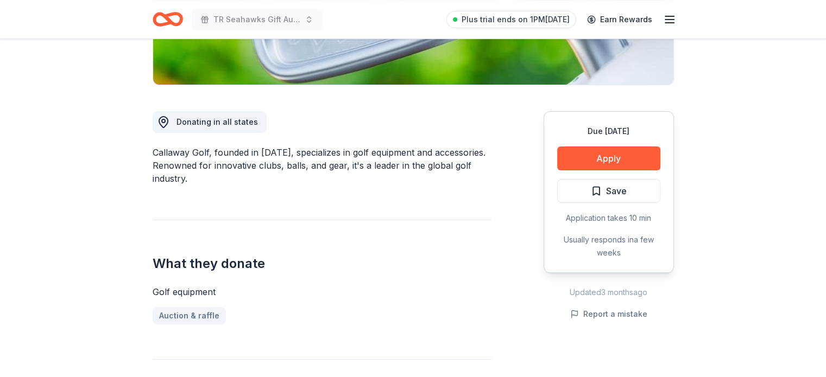
scroll to position [251, 0]
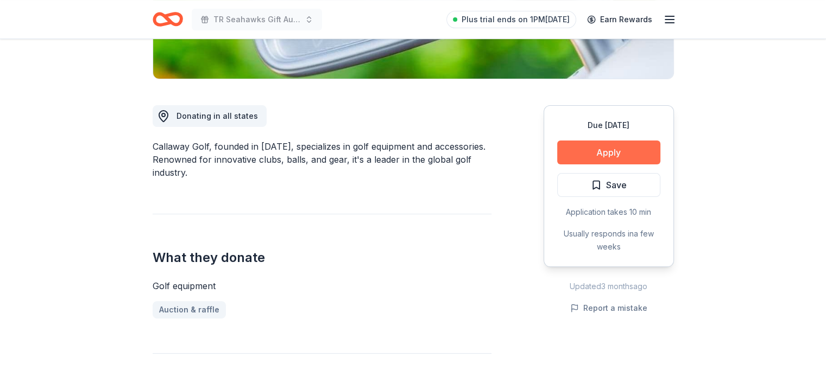
click at [619, 154] on button "Apply" at bounding box center [608, 153] width 103 height 24
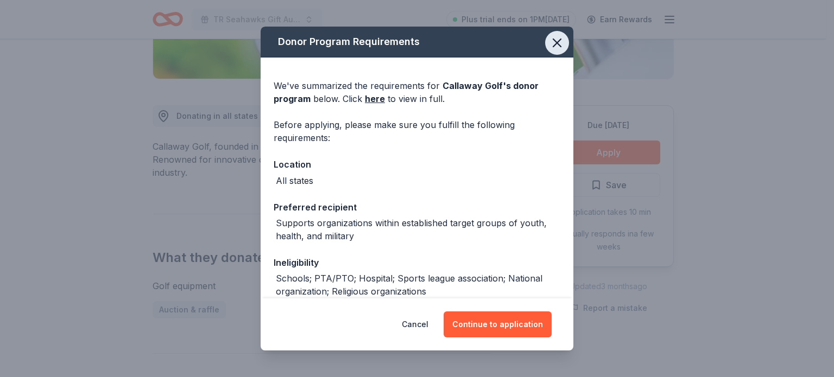
click at [552, 45] on icon "button" at bounding box center [557, 42] width 15 height 15
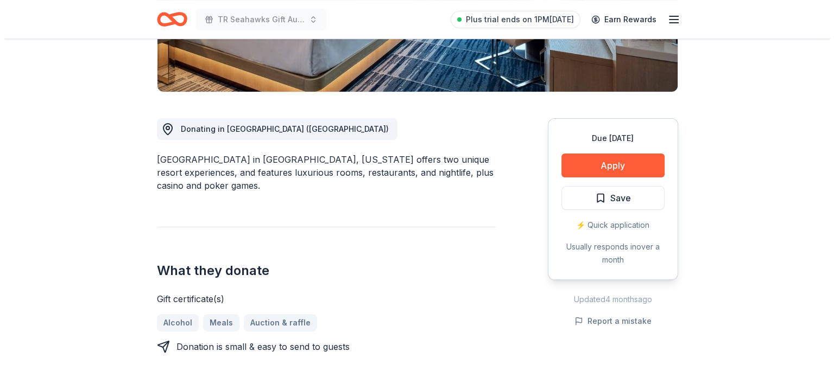
scroll to position [251, 0]
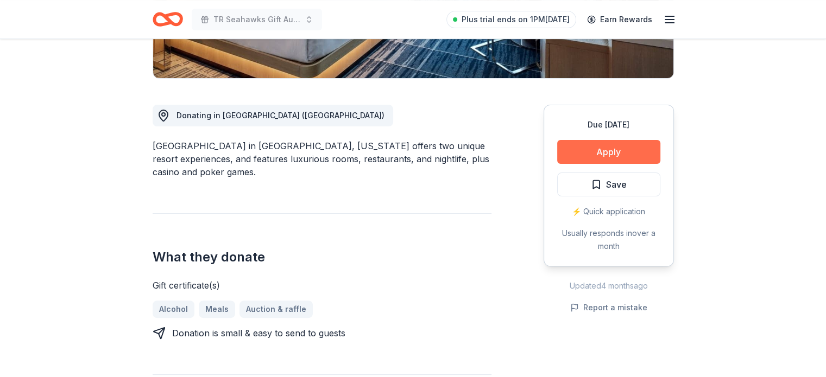
click at [597, 152] on button "Apply" at bounding box center [608, 152] width 103 height 24
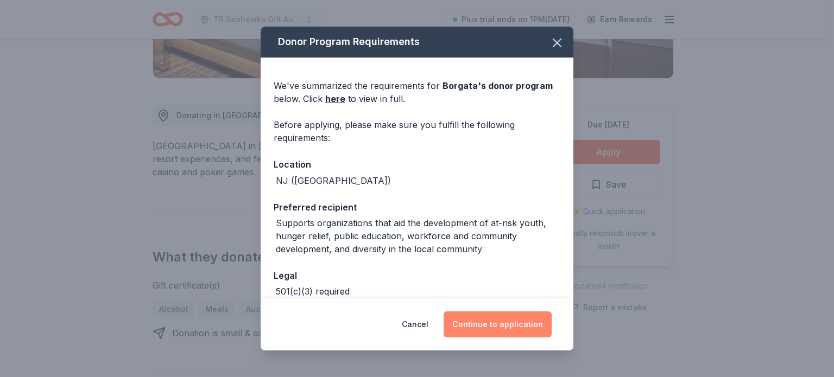
click at [511, 316] on button "Continue to application" at bounding box center [498, 325] width 108 height 26
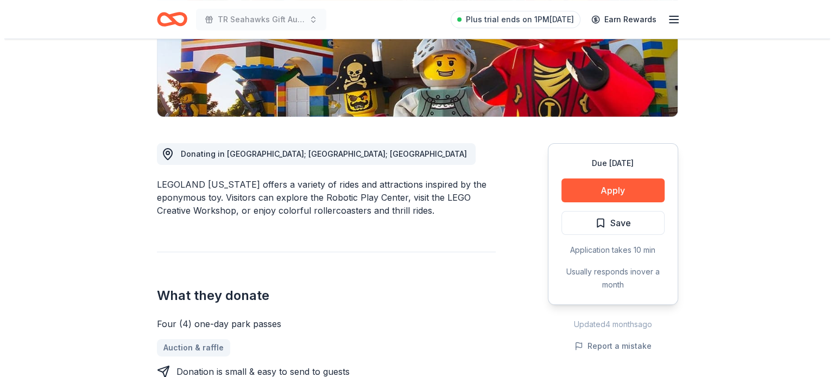
scroll to position [215, 0]
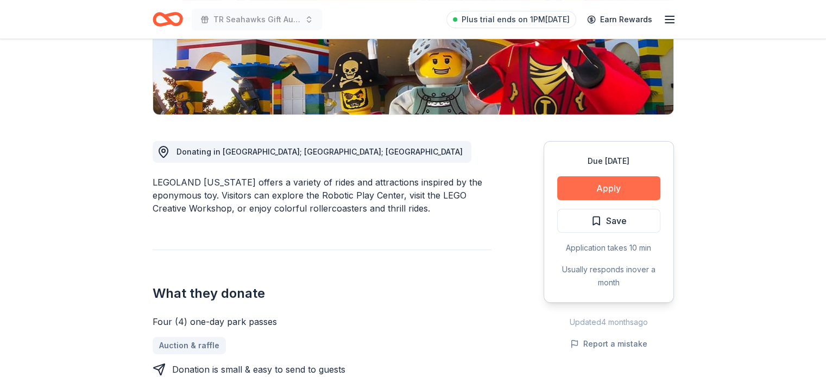
click at [613, 188] on button "Apply" at bounding box center [608, 189] width 103 height 24
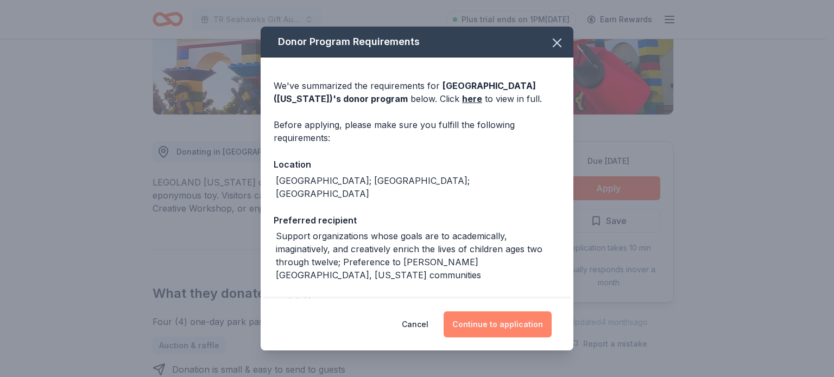
click at [491, 325] on button "Continue to application" at bounding box center [498, 325] width 108 height 26
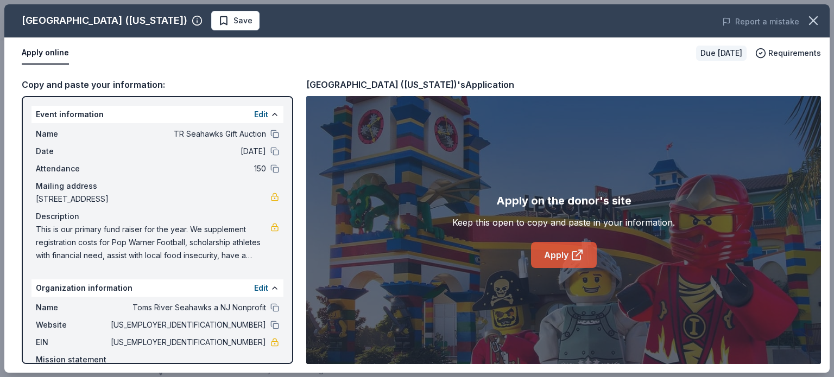
click at [555, 255] on link "Apply" at bounding box center [564, 255] width 66 height 26
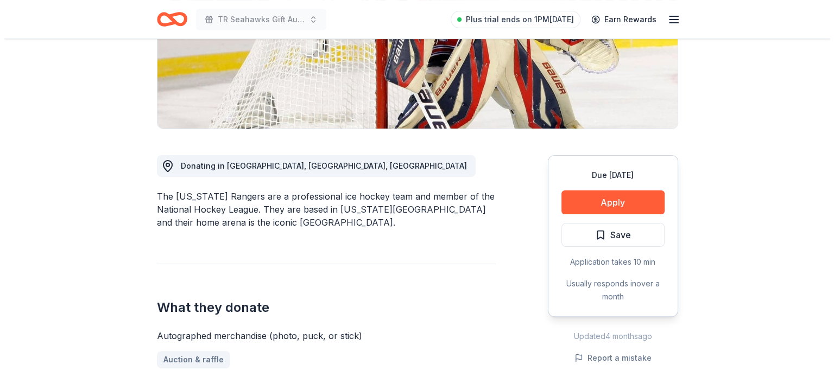
scroll to position [212, 0]
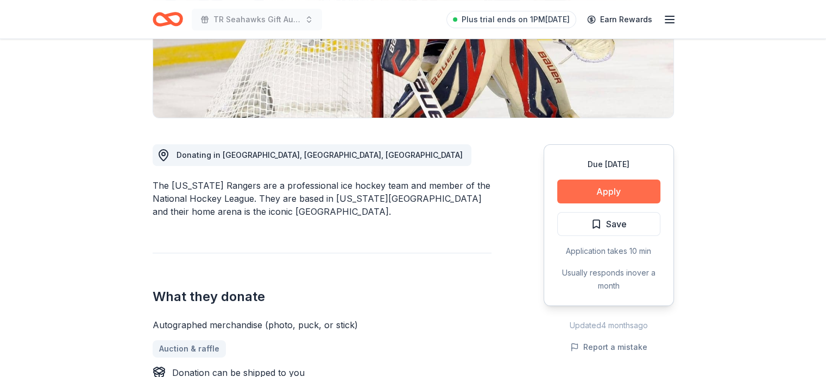
click at [580, 190] on button "Apply" at bounding box center [608, 192] width 103 height 24
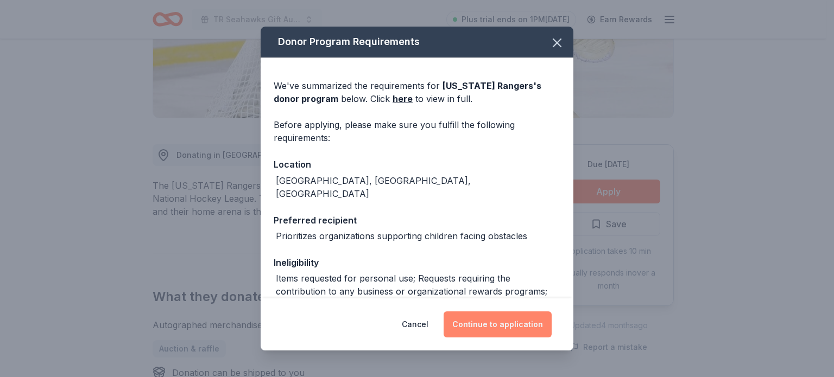
drag, startPoint x: 507, startPoint y: 323, endPoint x: 487, endPoint y: 325, distance: 19.7
click at [487, 325] on button "Continue to application" at bounding box center [498, 325] width 108 height 26
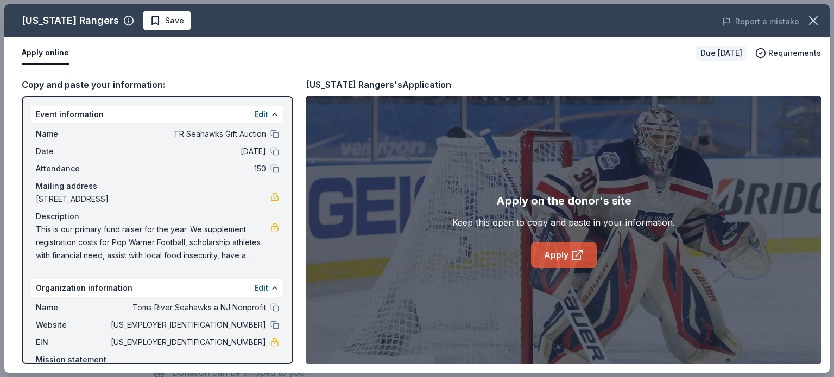
click at [552, 260] on link "Apply" at bounding box center [564, 255] width 66 height 26
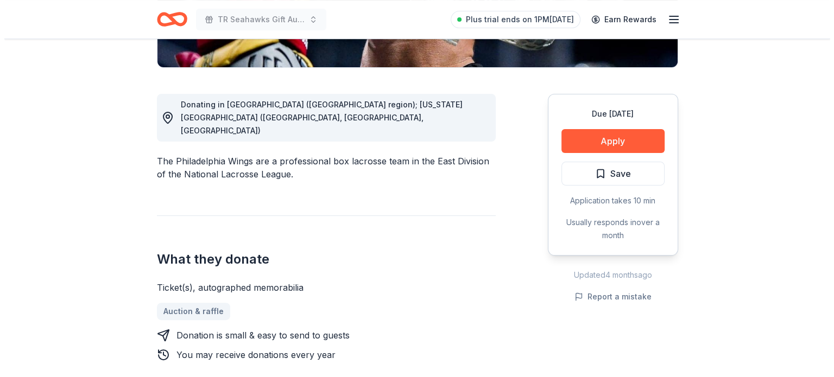
scroll to position [268, 0]
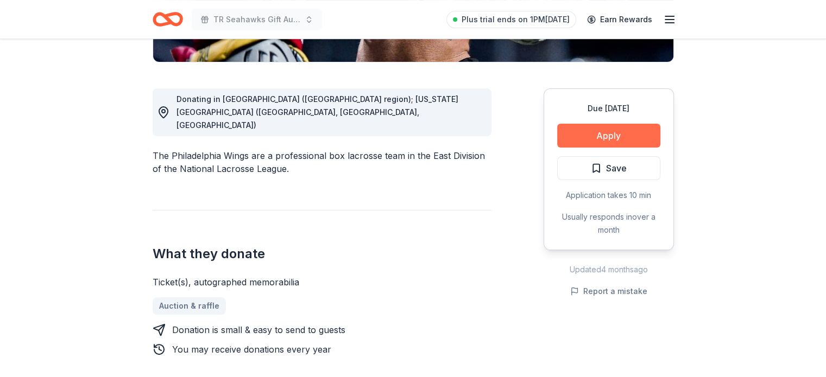
click at [598, 137] on button "Apply" at bounding box center [608, 136] width 103 height 24
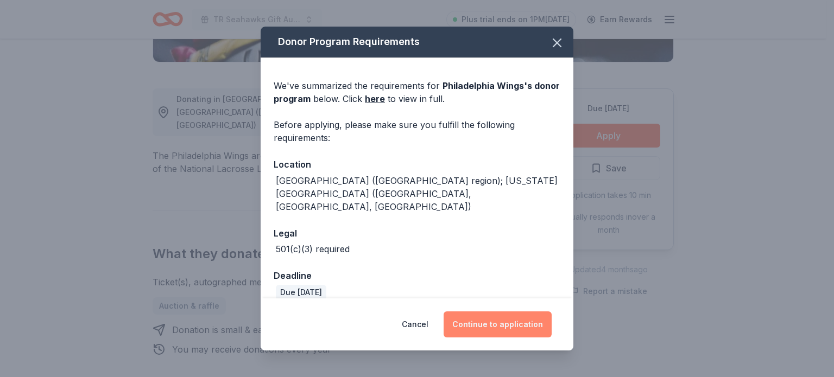
click at [478, 330] on button "Continue to application" at bounding box center [498, 325] width 108 height 26
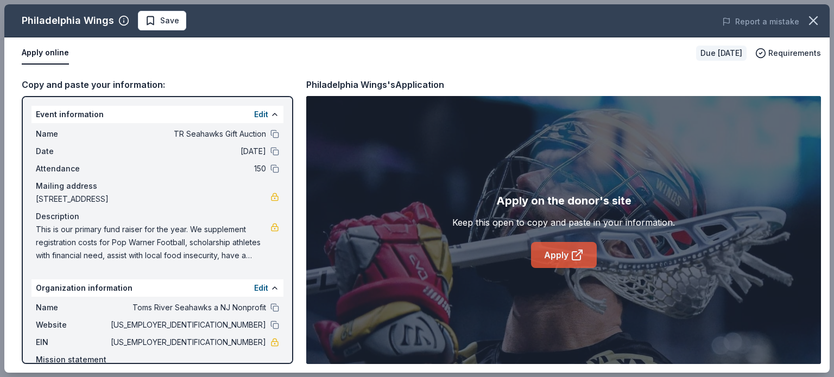
click at [550, 262] on link "Apply" at bounding box center [564, 255] width 66 height 26
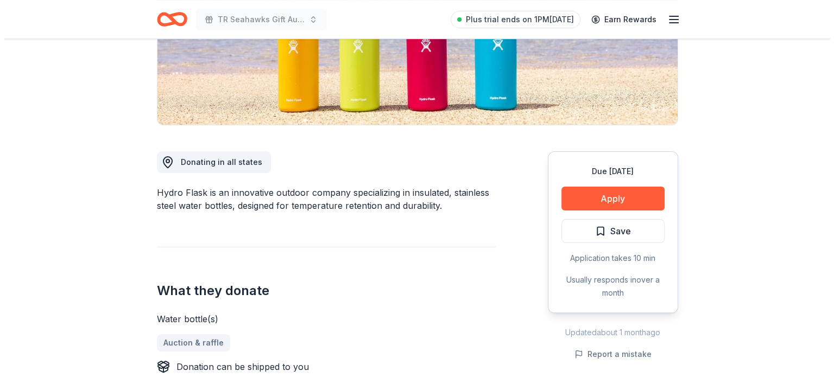
scroll to position [215, 0]
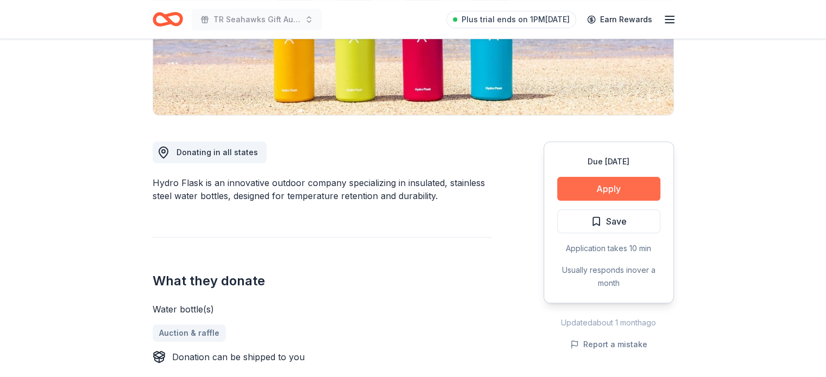
click at [637, 186] on button "Apply" at bounding box center [608, 189] width 103 height 24
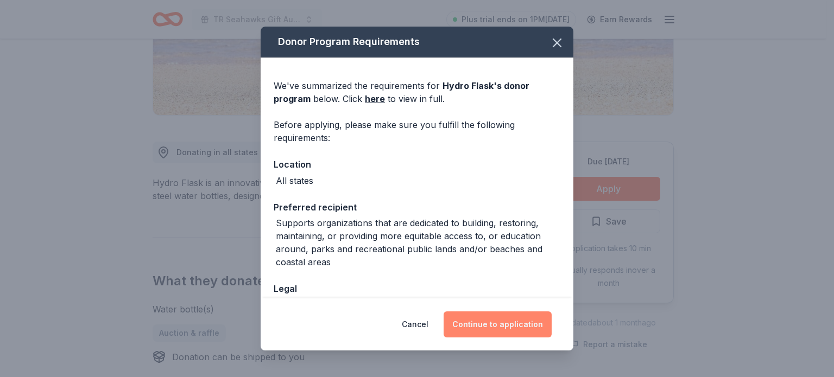
click at [492, 321] on button "Continue to application" at bounding box center [498, 325] width 108 height 26
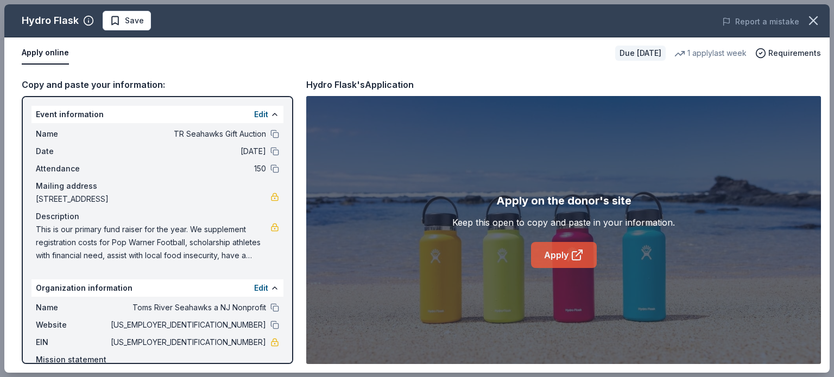
click at [546, 255] on link "Apply" at bounding box center [564, 255] width 66 height 26
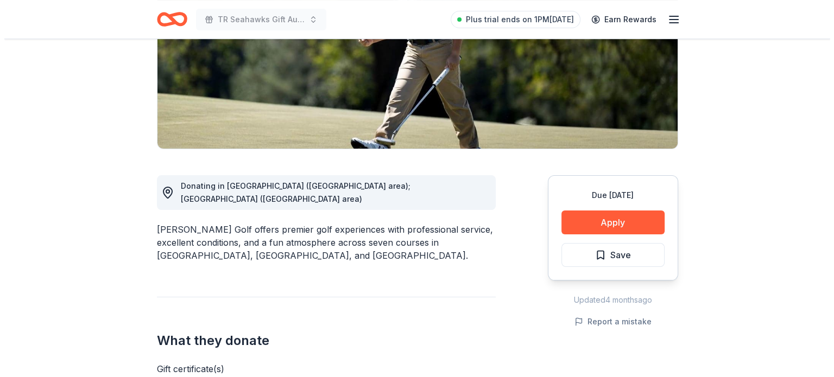
scroll to position [198, 0]
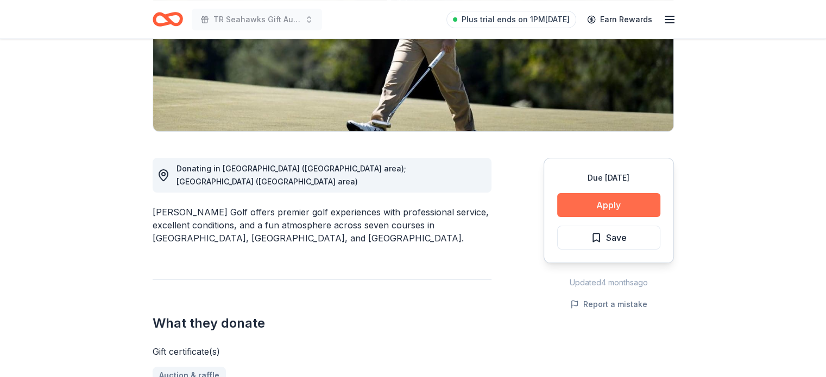
click at [579, 206] on button "Apply" at bounding box center [608, 205] width 103 height 24
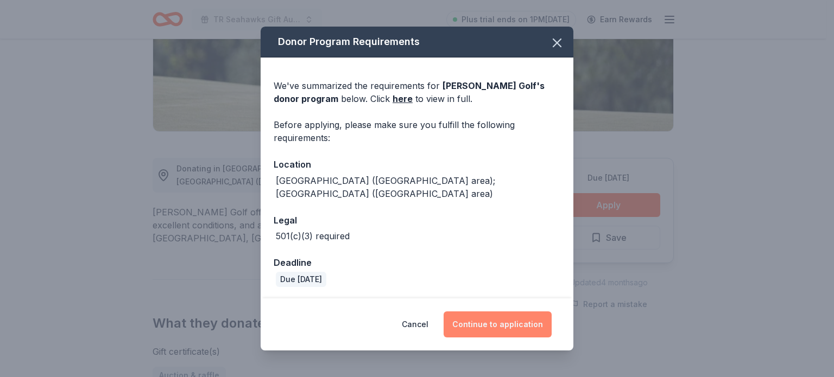
click at [498, 325] on button "Continue to application" at bounding box center [498, 325] width 108 height 26
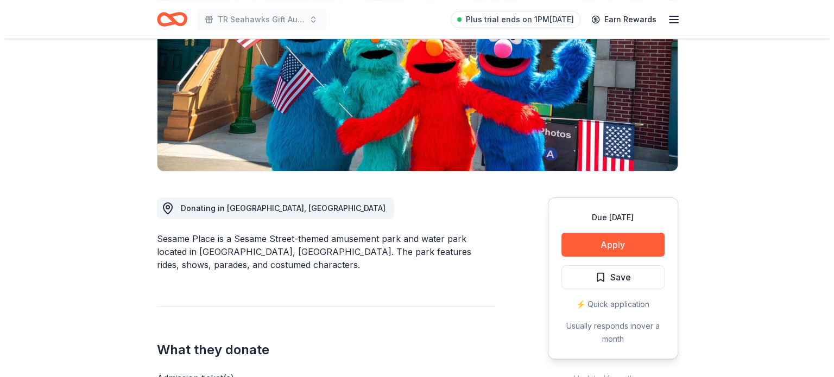
scroll to position [167, 0]
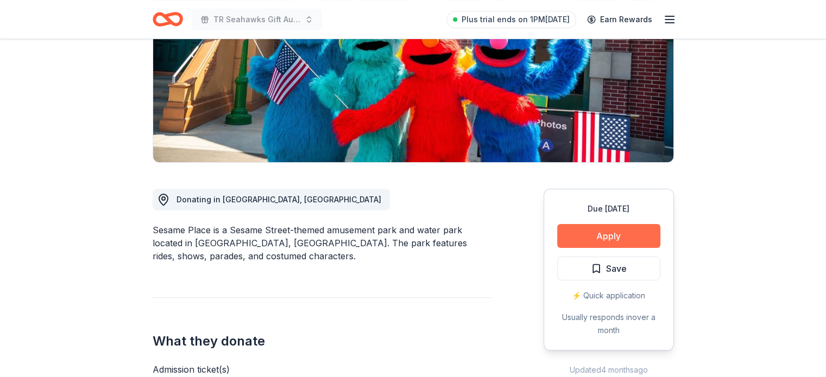
click at [615, 234] on button "Apply" at bounding box center [608, 236] width 103 height 24
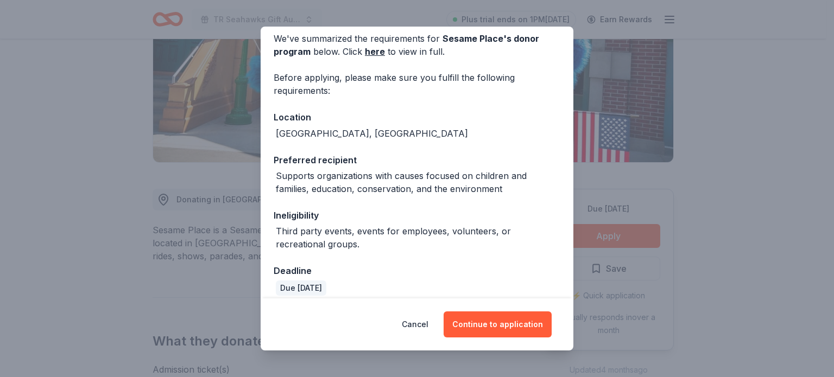
scroll to position [56, 0]
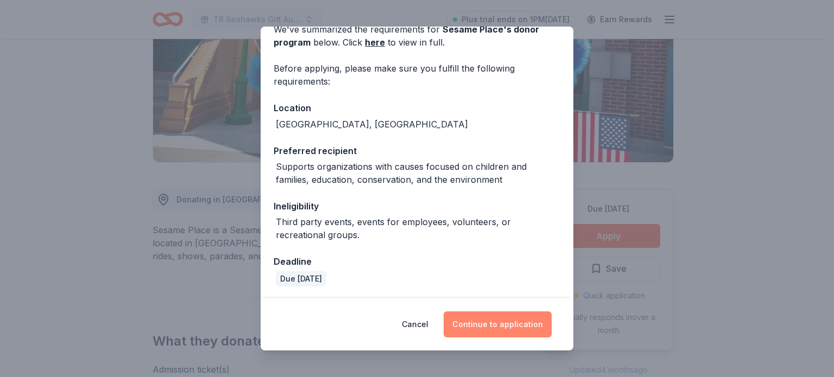
click at [497, 321] on button "Continue to application" at bounding box center [498, 325] width 108 height 26
